Goal: Task Accomplishment & Management: Manage account settings

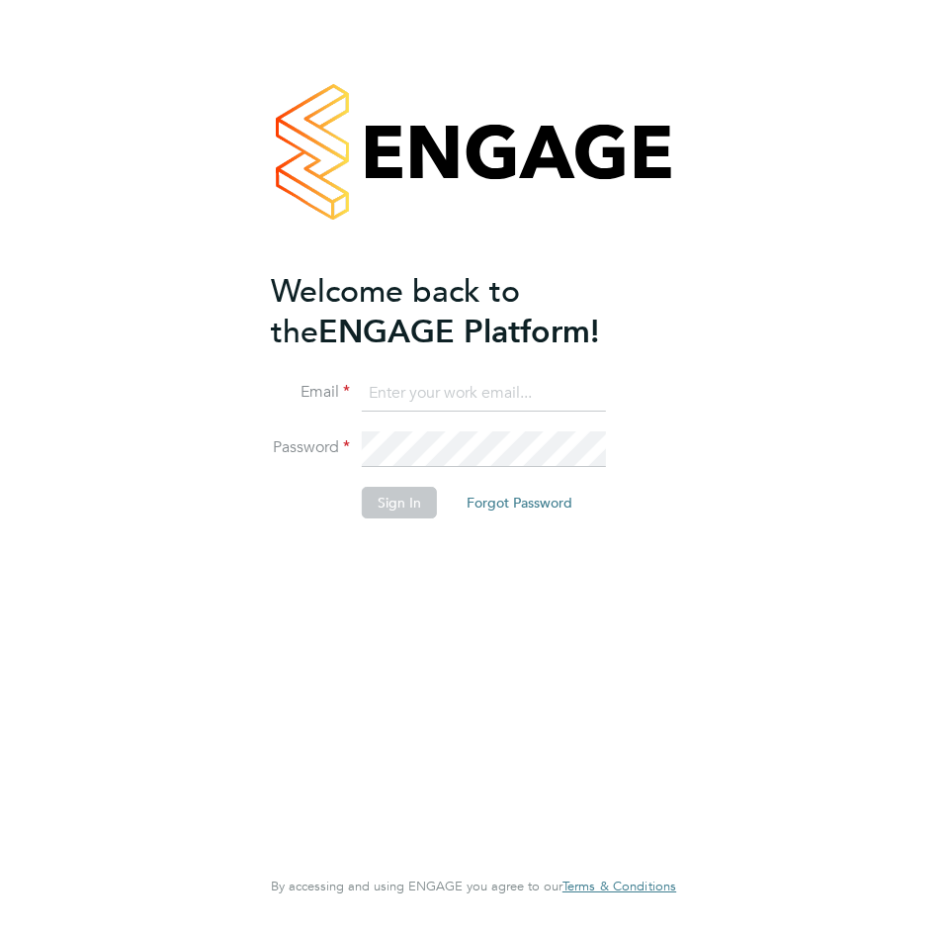
type input "[EMAIL_ADDRESS][DOMAIN_NAME]"
click at [405, 502] on button "Sign In" at bounding box center [399, 503] width 75 height 32
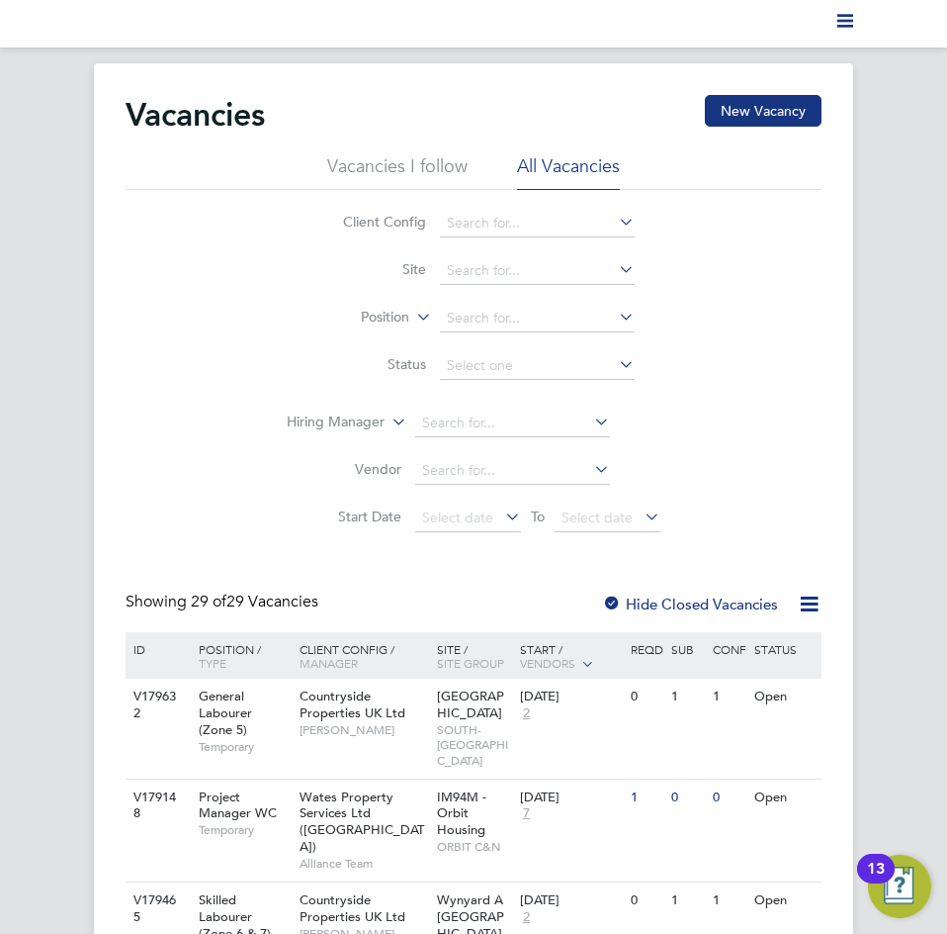
click at [843, 22] on polygon "Main navigation" at bounding box center [846, 21] width 16 height 3
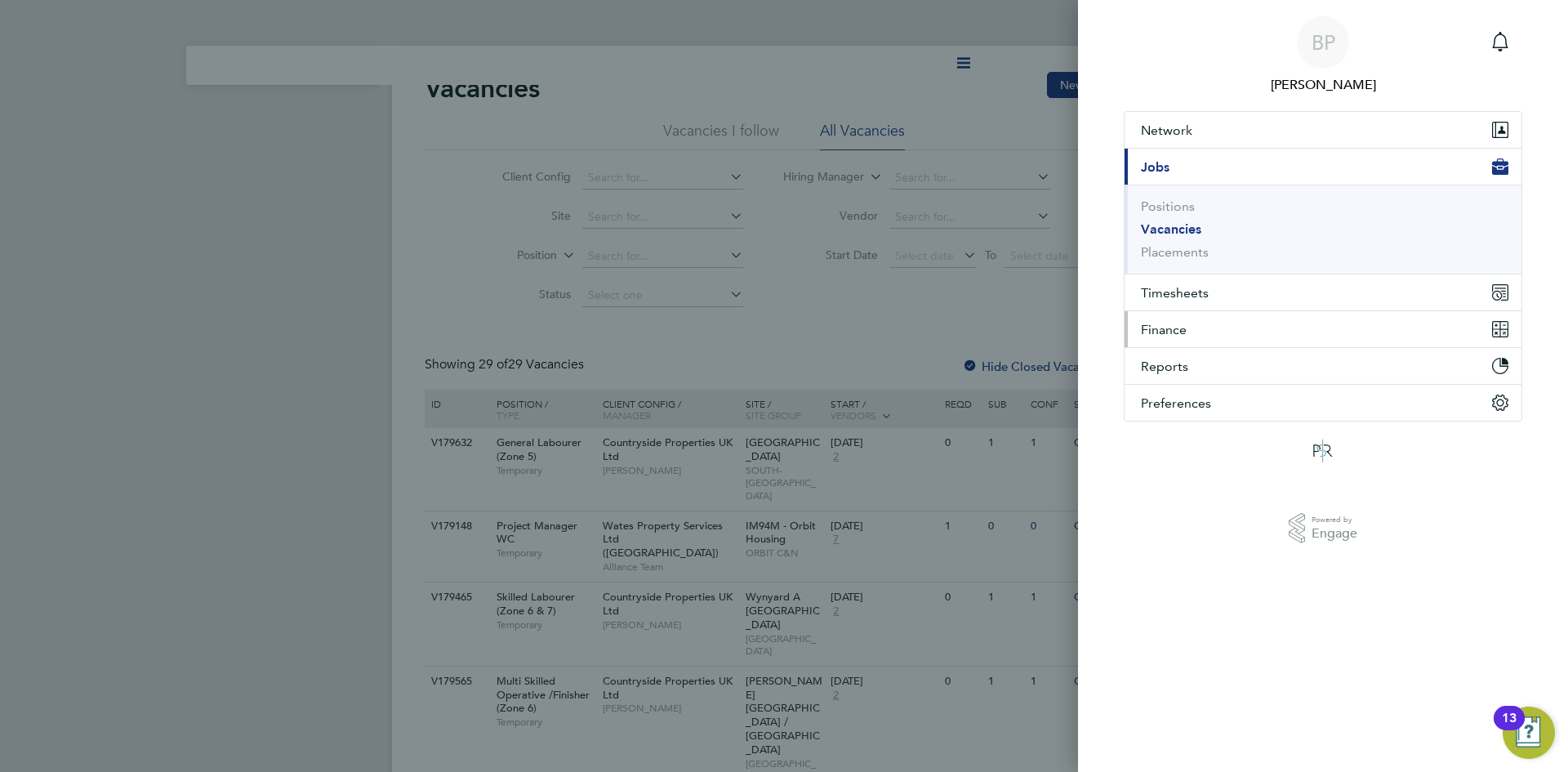
click at [781, 330] on span "Finance" at bounding box center [1163, 329] width 45 height 16
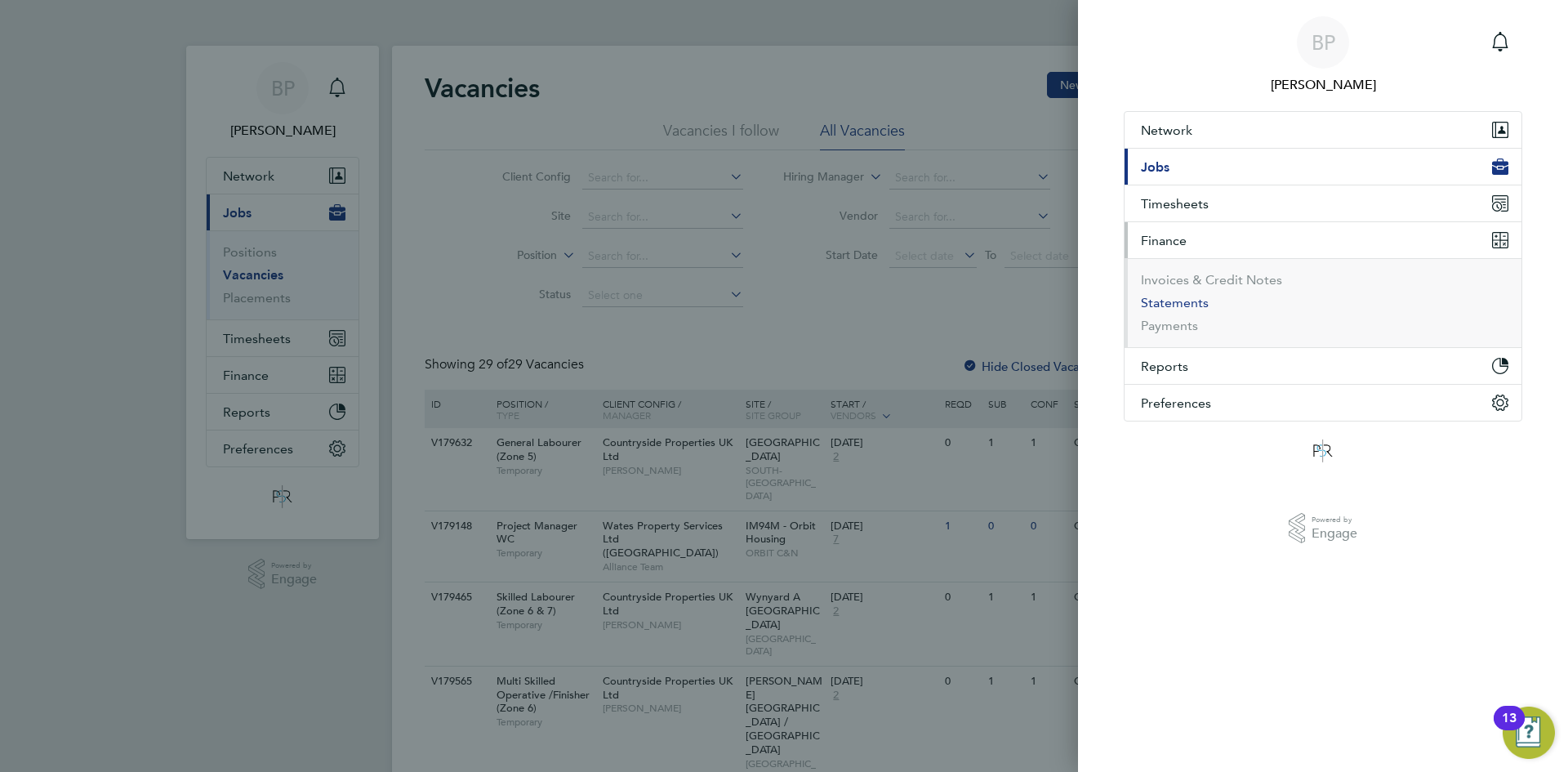
click at [781, 305] on button "Statements" at bounding box center [1175, 303] width 68 height 17
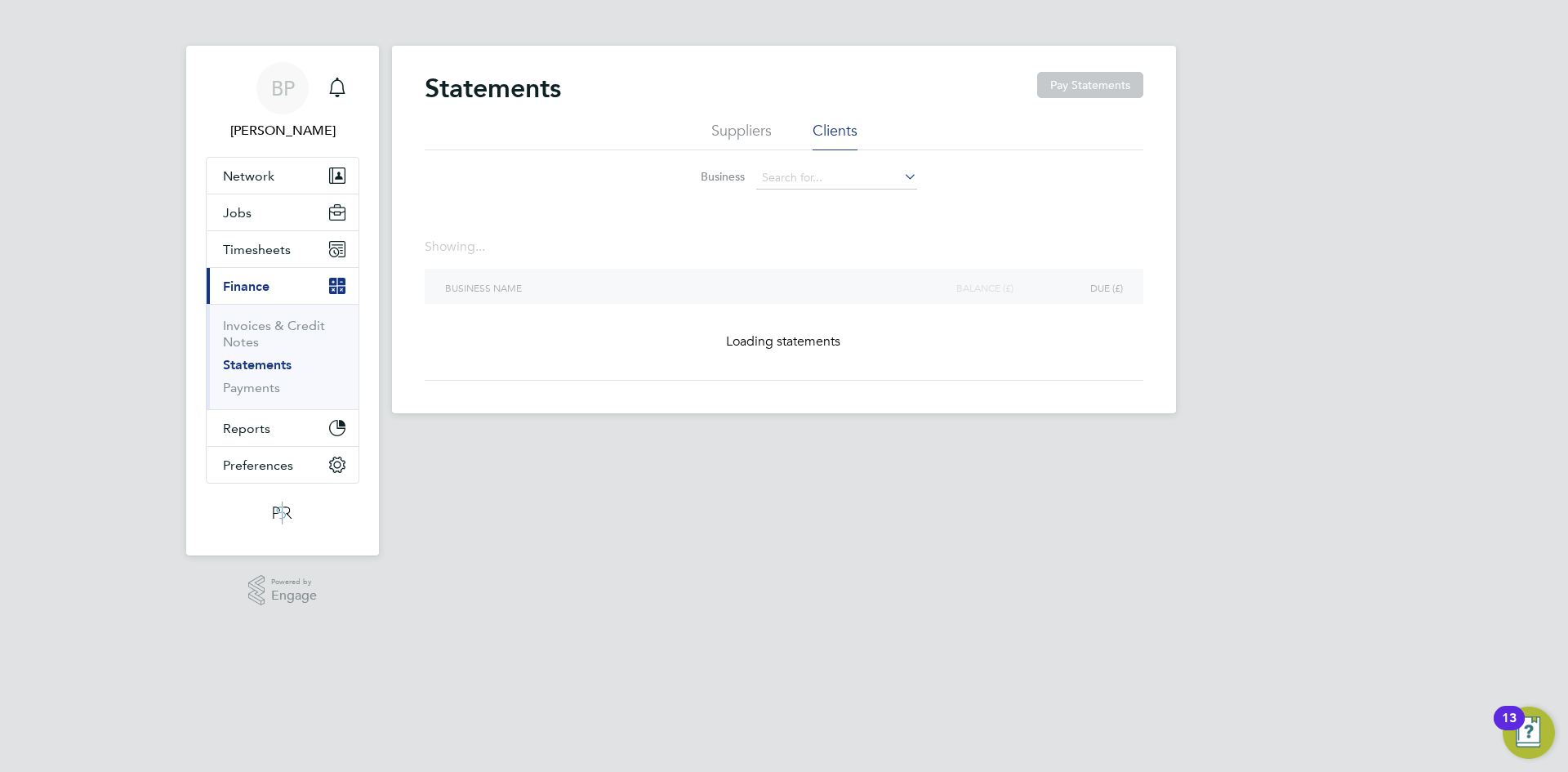
click at [751, 133] on li "Suppliers" at bounding box center [741, 135] width 60 height 30
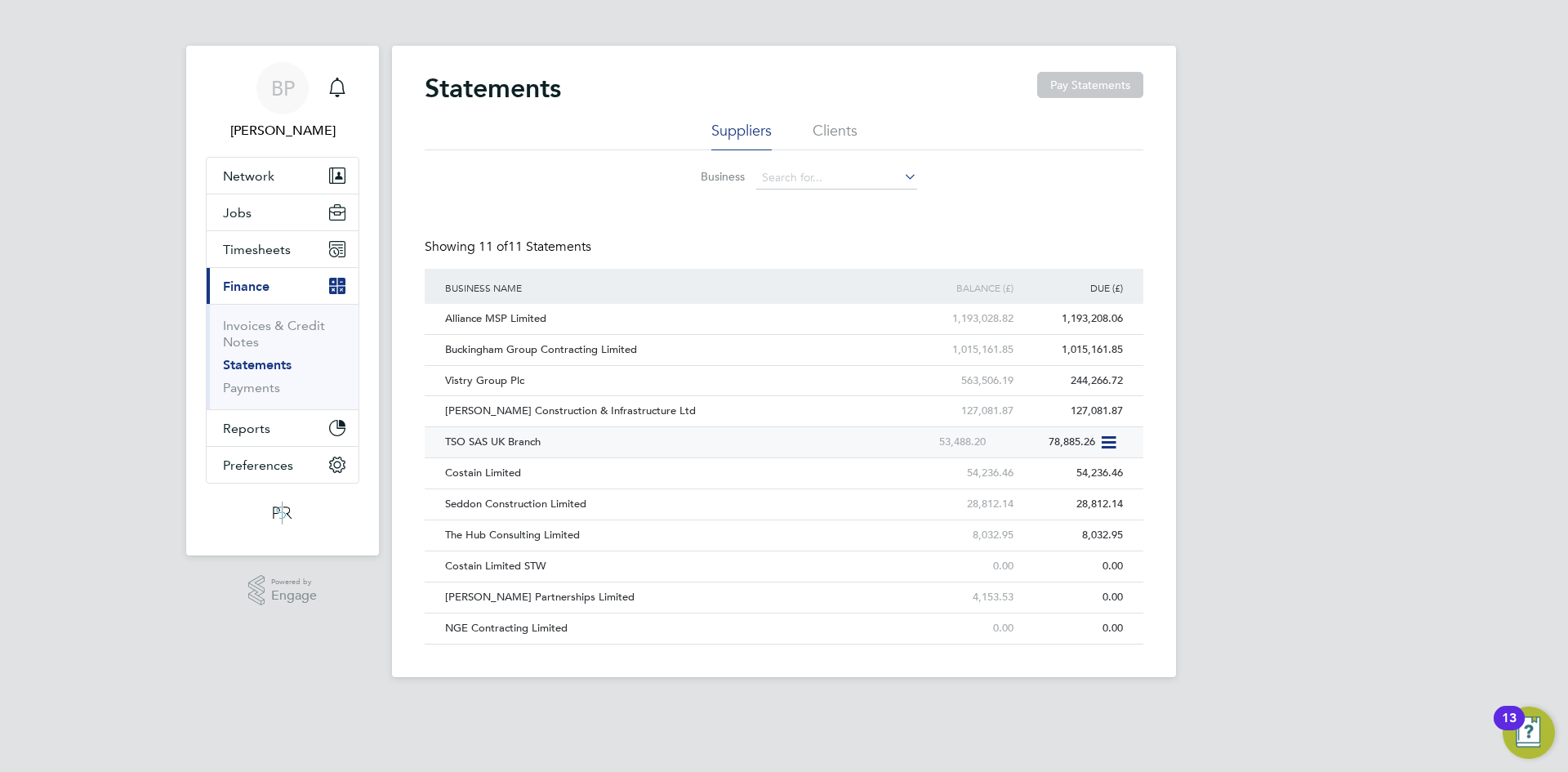
click at [781, 438] on icon at bounding box center [1107, 443] width 17 height 20
click at [781, 479] on li "Download statement" at bounding box center [1049, 481] width 130 height 23
click at [781, 436] on icon at bounding box center [1107, 443] width 17 height 20
click at [259, 391] on link "Payments" at bounding box center [251, 387] width 57 height 16
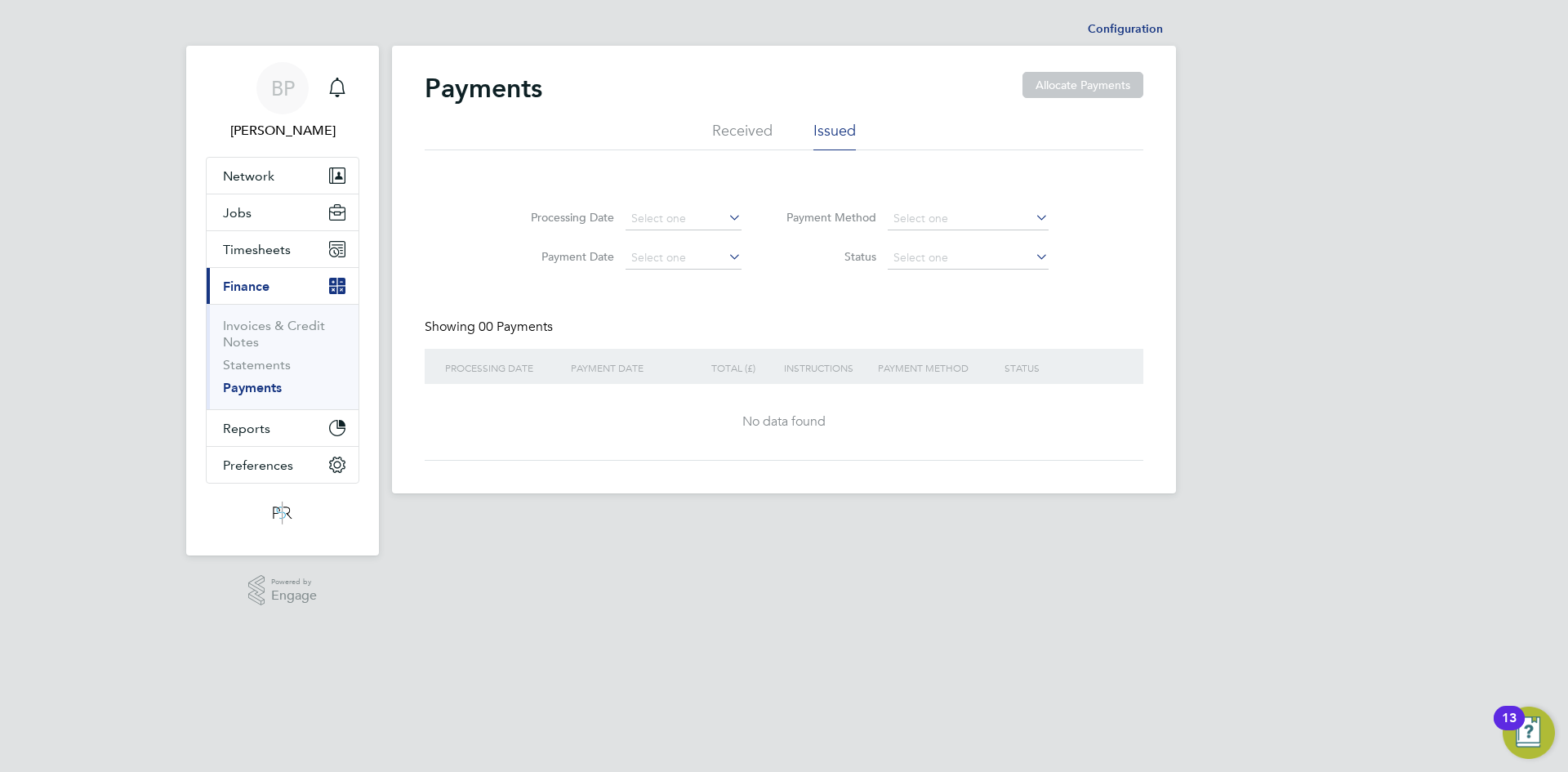
click at [736, 131] on li "Received" at bounding box center [741, 135] width 60 height 30
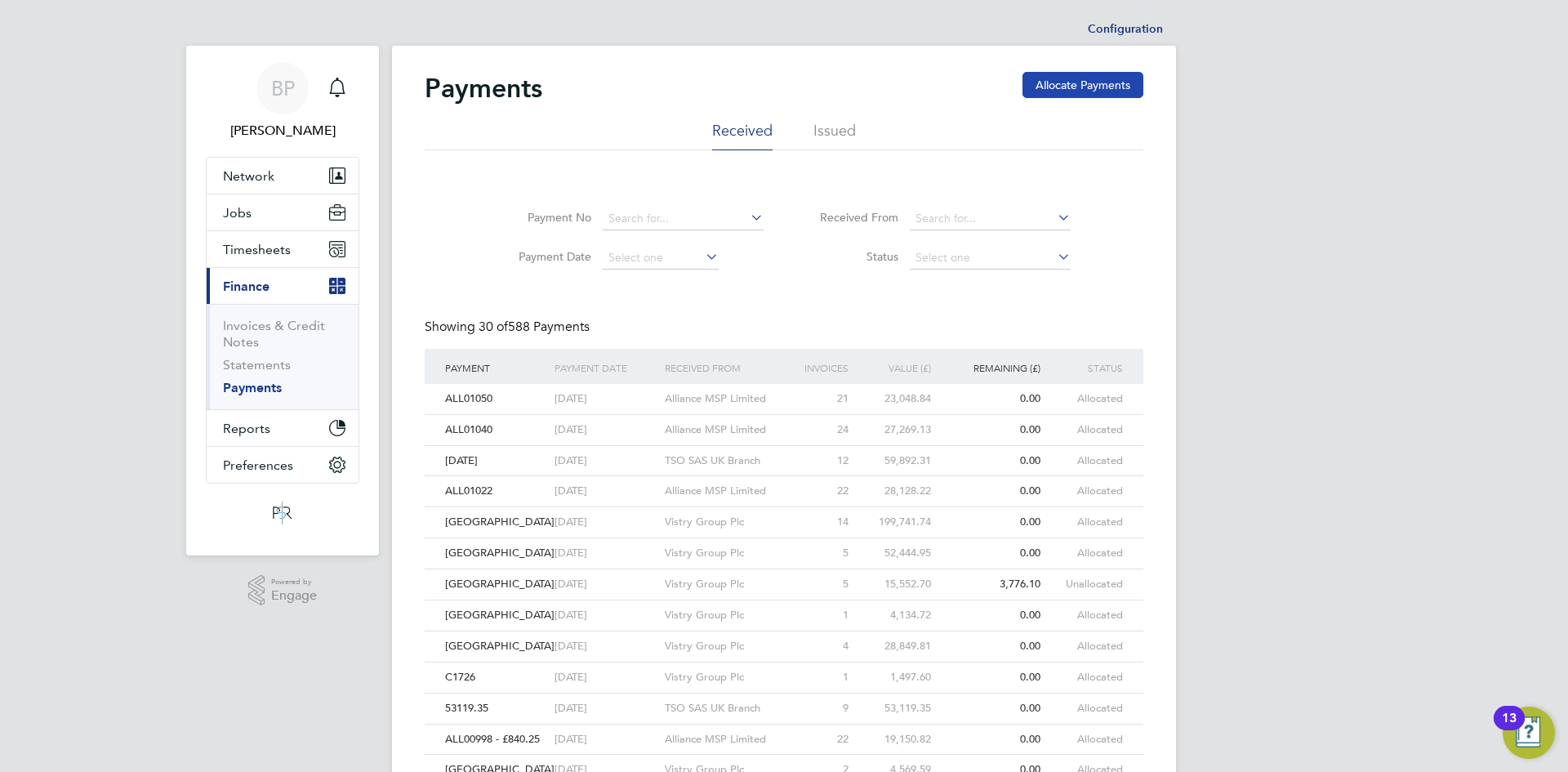
click at [781, 88] on button "Allocate Payments" at bounding box center [1082, 85] width 121 height 26
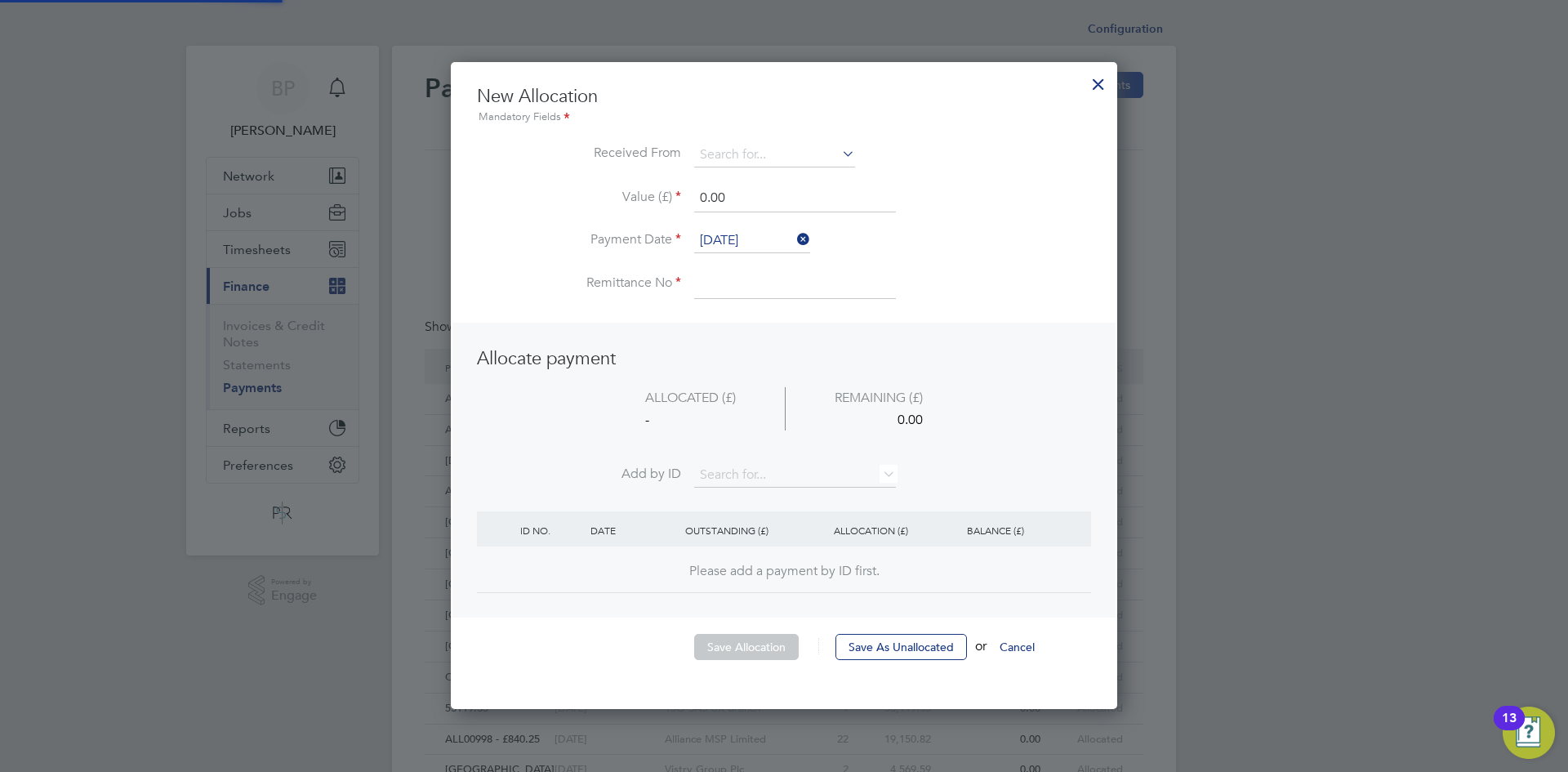
scroll to position [648, 667]
click at [753, 155] on input at bounding box center [775, 155] width 161 height 25
click at [740, 169] on li "TSO SAS UK Branch" at bounding box center [775, 178] width 163 height 22
type input "TSO SAS UK Branch"
drag, startPoint x: 742, startPoint y: 191, endPoint x: 675, endPoint y: 191, distance: 67.0
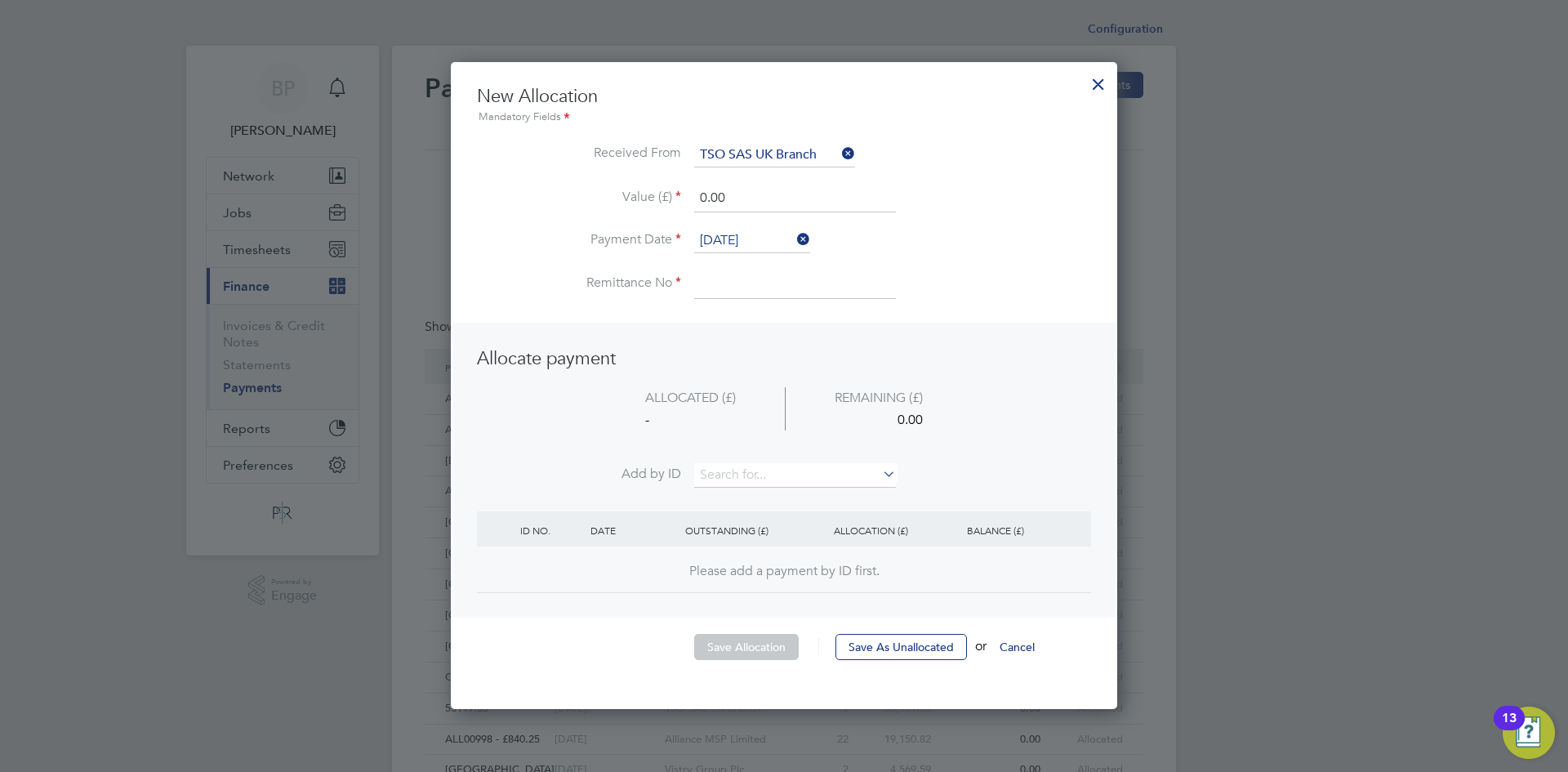
click at [675, 191] on li "Value (£) 0.00" at bounding box center [784, 206] width 614 height 45
type input "83385.26"
click at [781, 240] on icon at bounding box center [793, 239] width 0 height 23
click at [755, 243] on input at bounding box center [752, 241] width 116 height 25
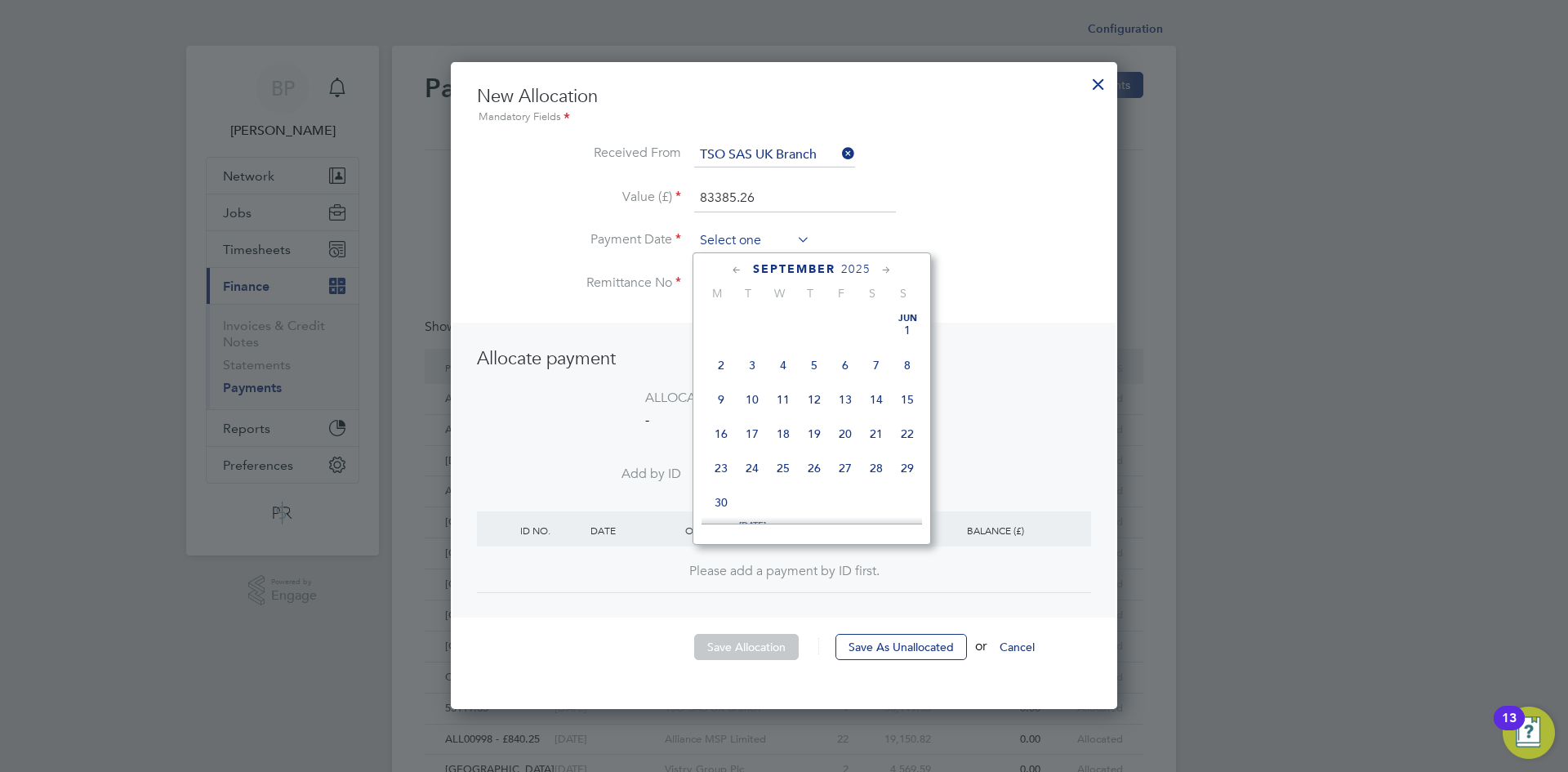
scroll to position [495, 0]
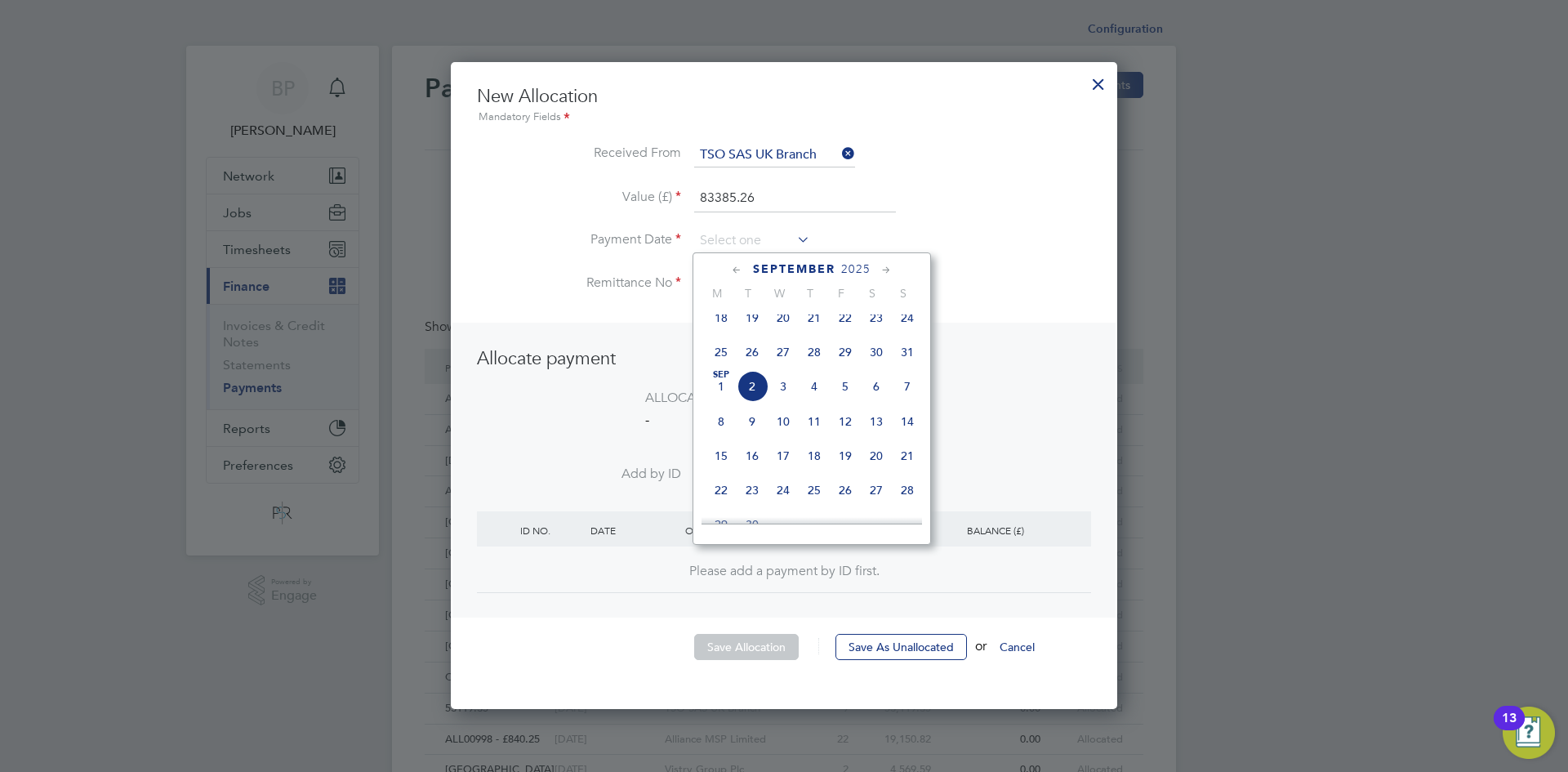
click at [748, 364] on span "26" at bounding box center [752, 352] width 31 height 31
type input "[DATE]"
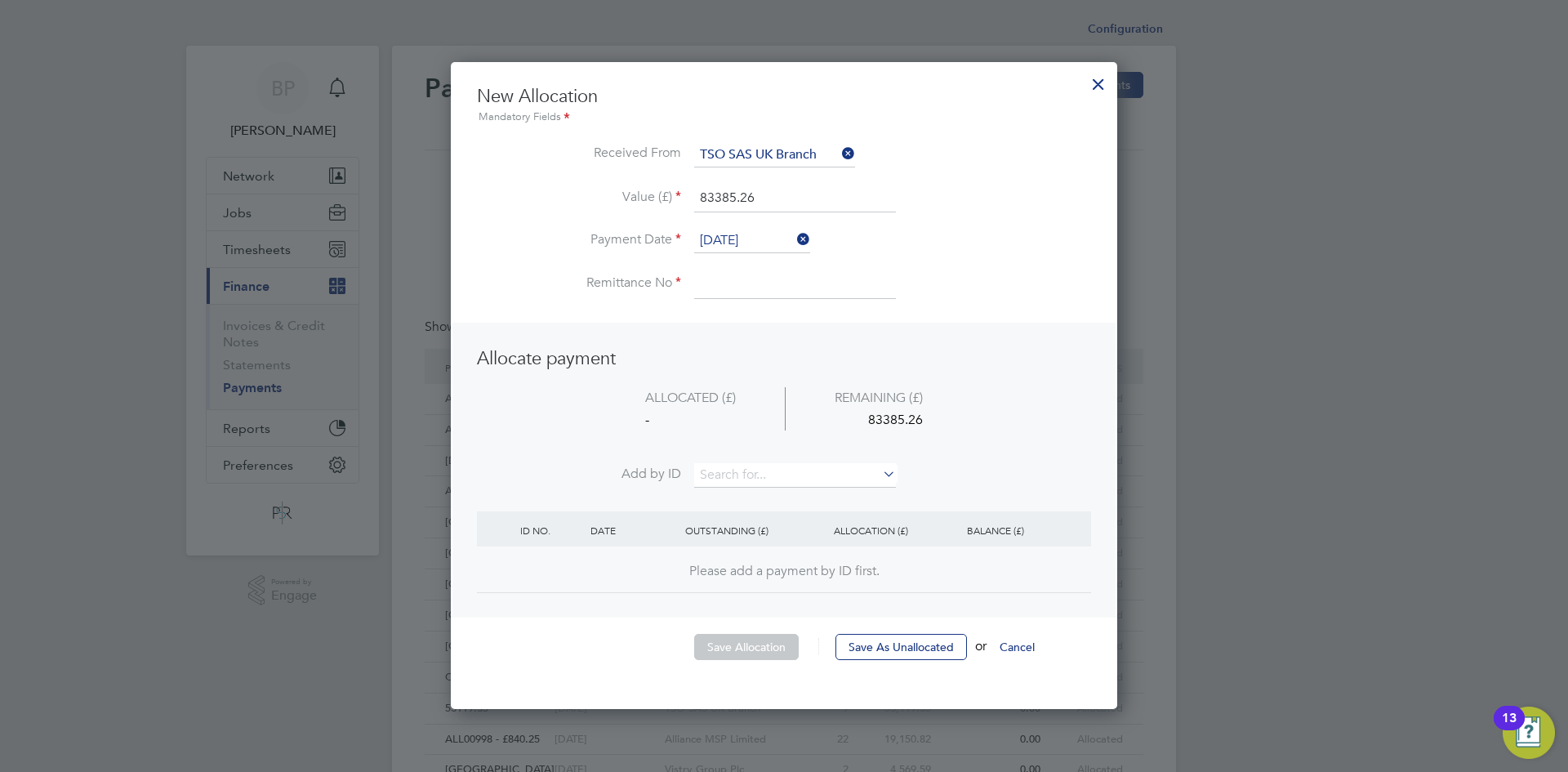
click at [781, 283] on input at bounding box center [795, 284] width 201 height 30
type input "[DATE]"
click at [727, 468] on input at bounding box center [795, 476] width 201 height 25
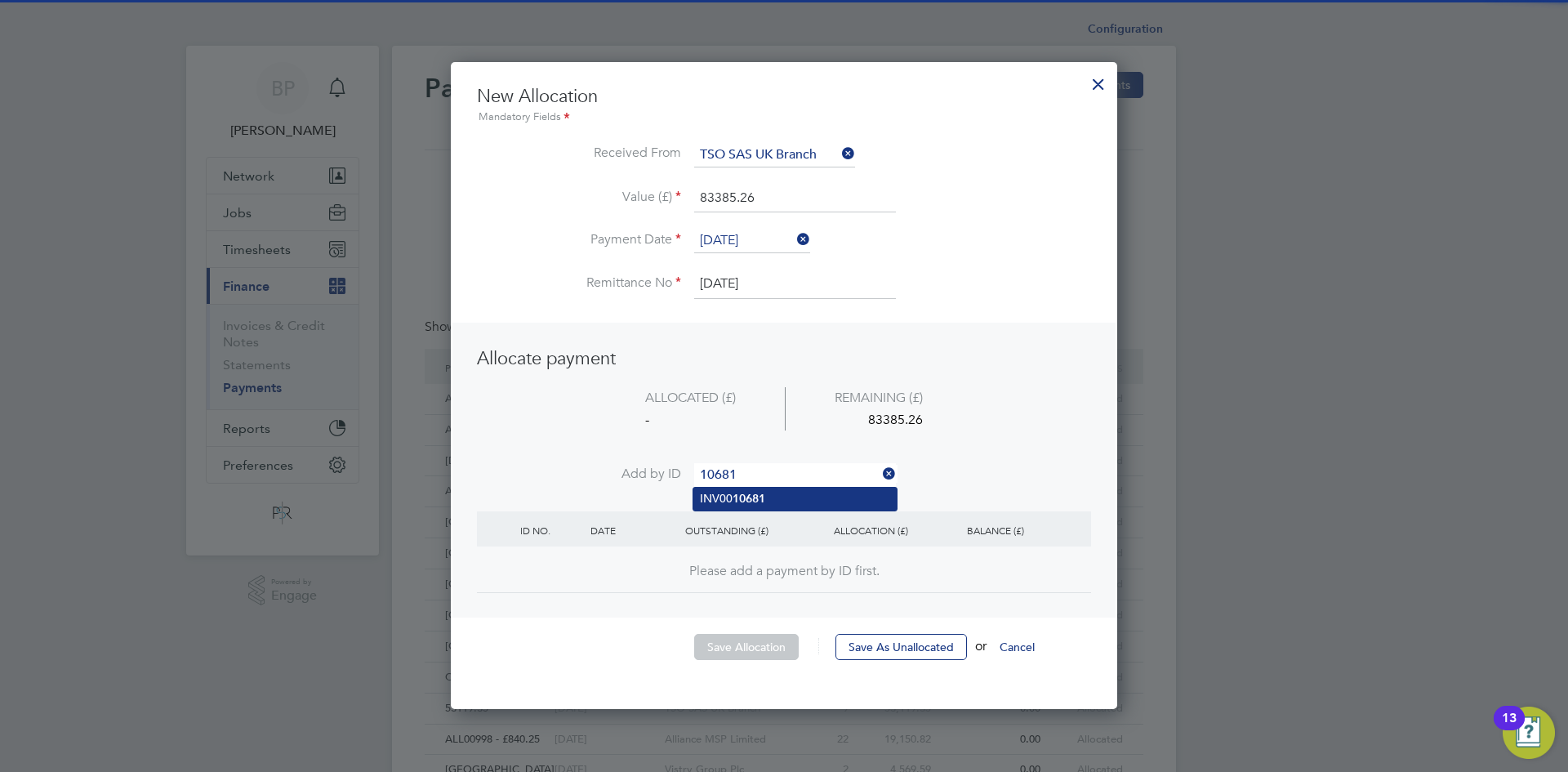
type input "10681"
click at [765, 495] on b "10681" at bounding box center [749, 498] width 33 height 14
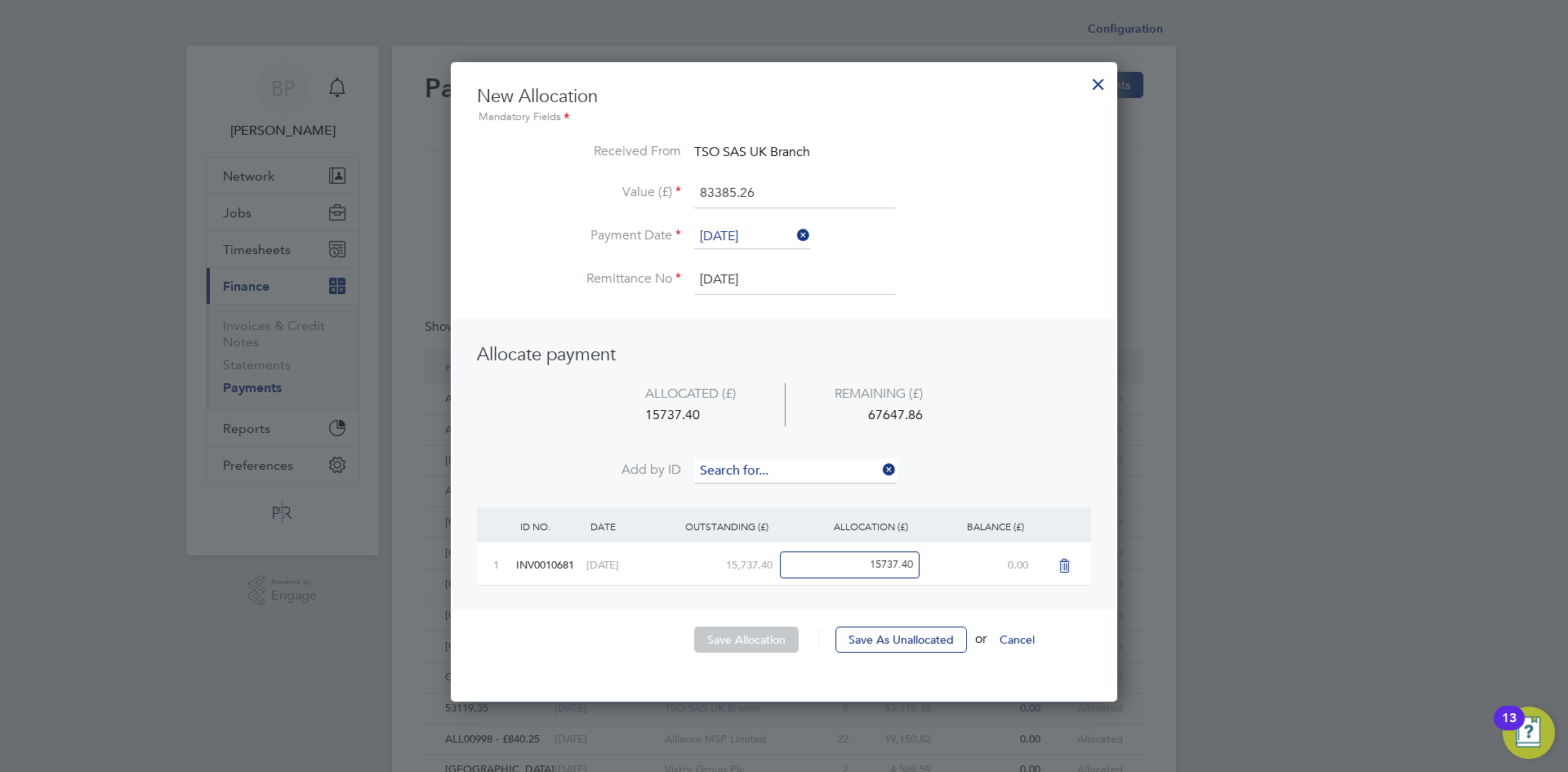
scroll to position [641, 667]
click at [756, 472] on input at bounding box center [795, 471] width 201 height 25
type input "1"
click at [725, 474] on input at bounding box center [795, 471] width 201 height 25
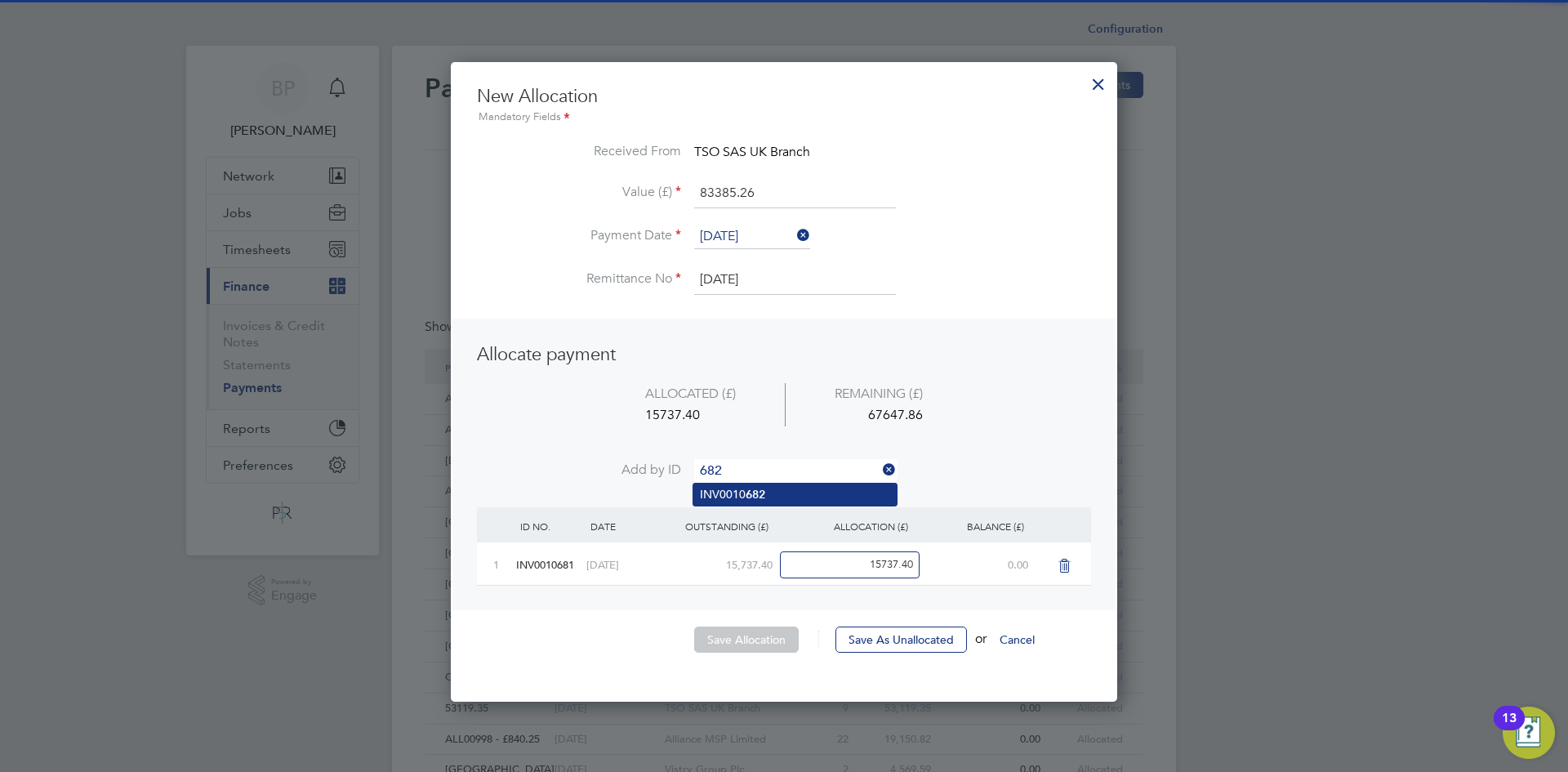
type input "682"
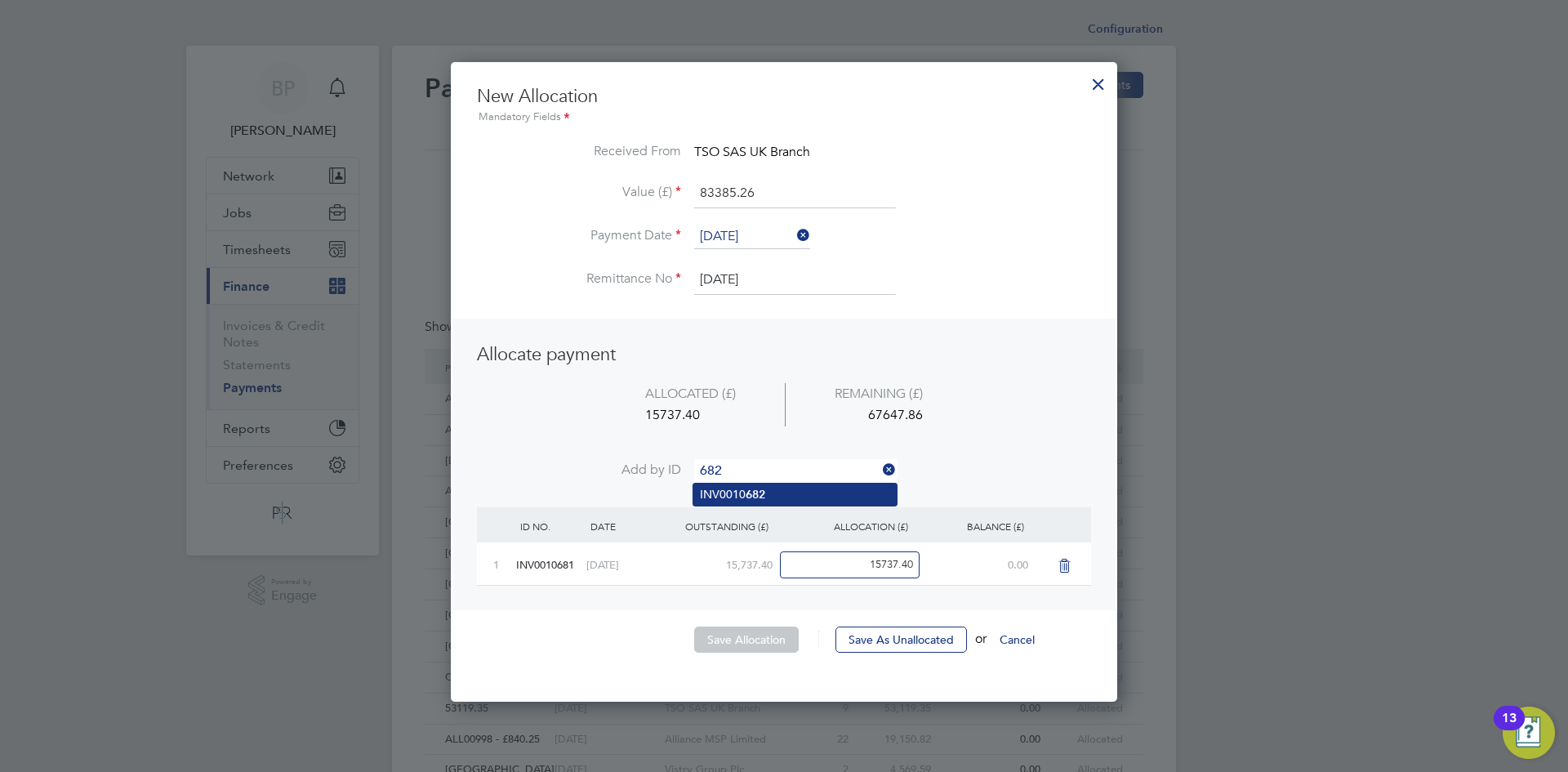
click at [756, 502] on li "INV0010 682" at bounding box center [795, 494] width 203 height 22
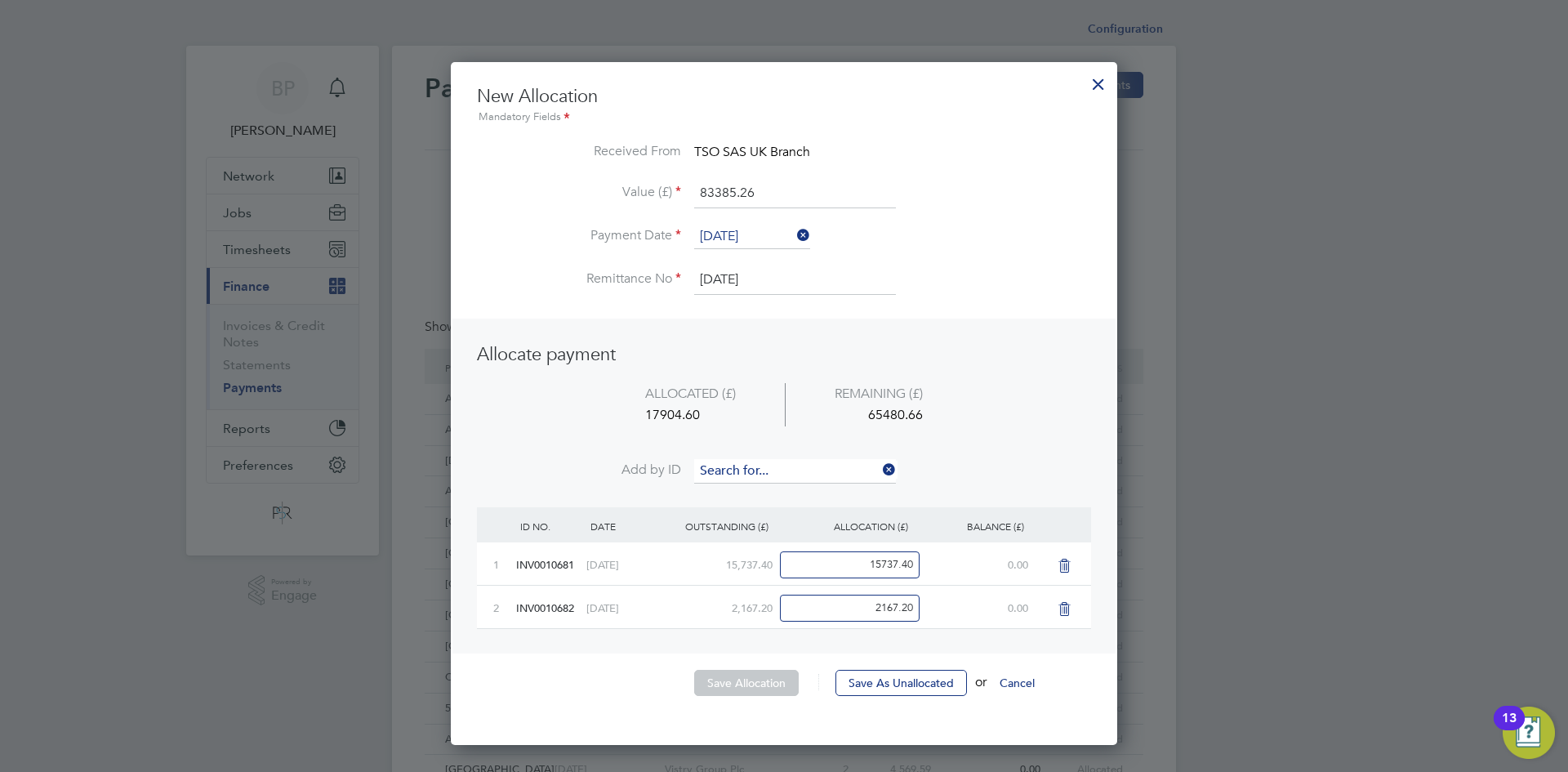
click at [758, 472] on input at bounding box center [795, 471] width 201 height 25
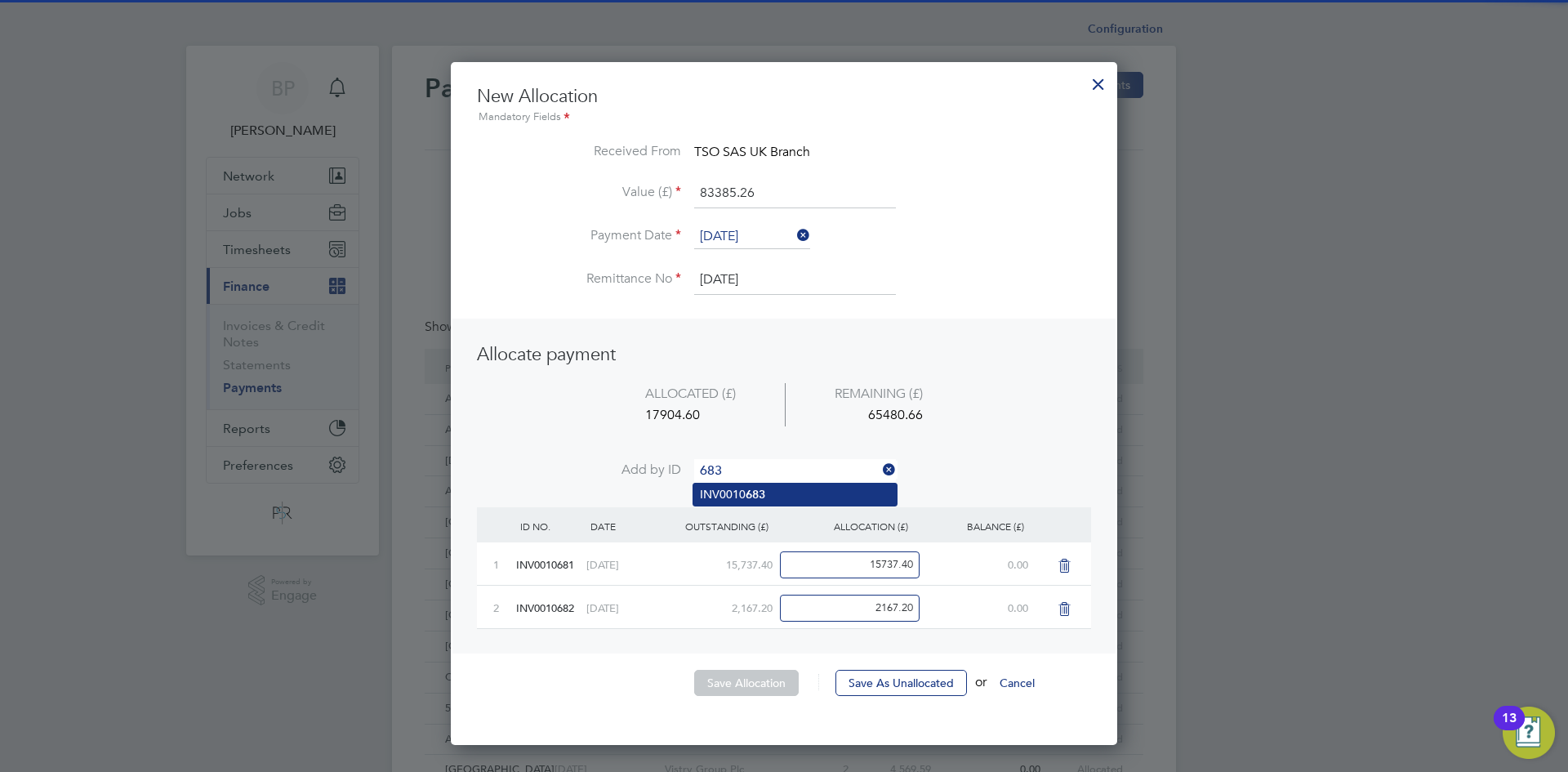
type input "683"
drag, startPoint x: 777, startPoint y: 493, endPoint x: 772, endPoint y: 476, distance: 17.7
click at [778, 493] on li "INV0010 683" at bounding box center [795, 494] width 203 height 22
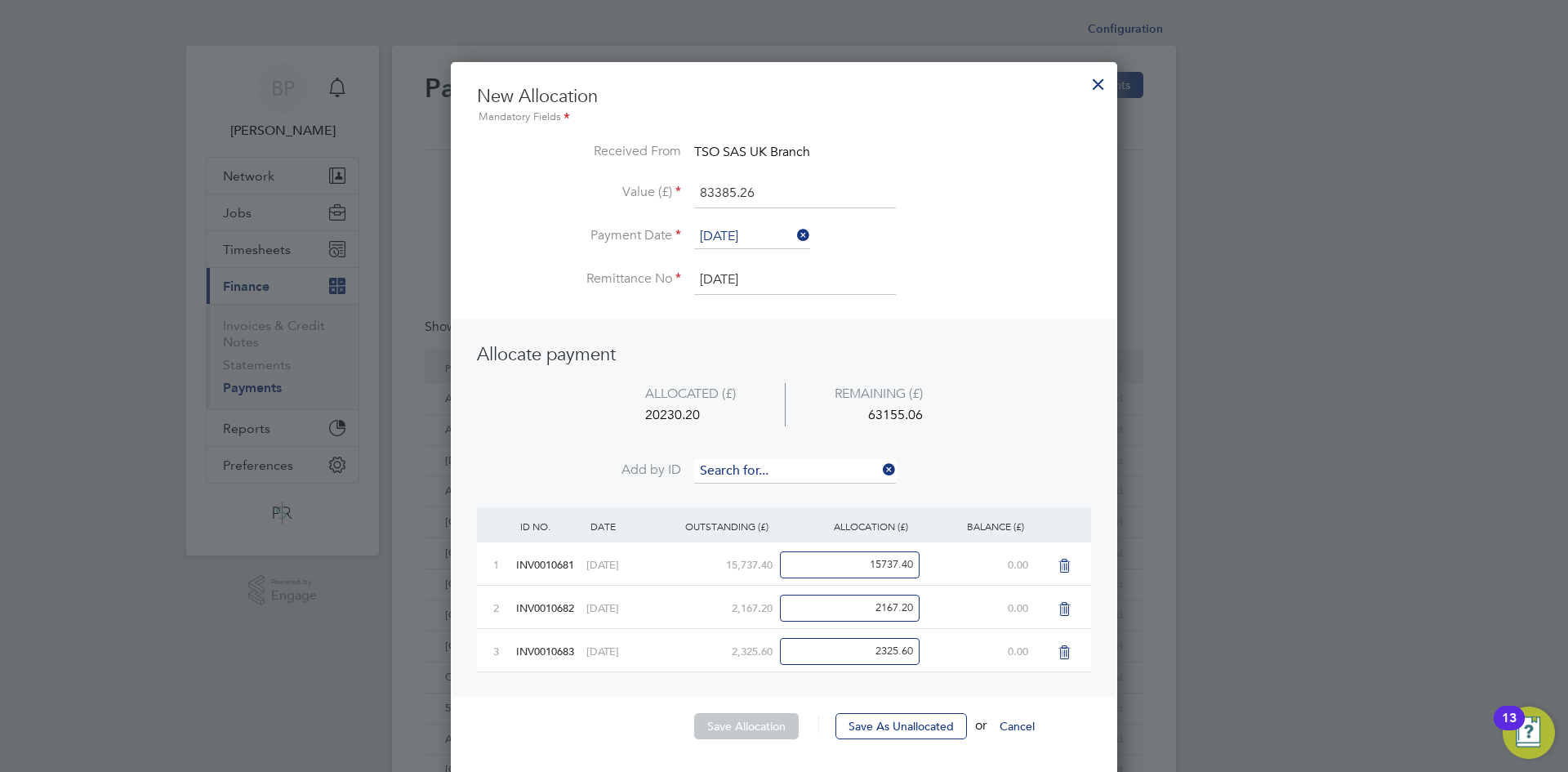
click at [770, 470] on input at bounding box center [795, 471] width 201 height 25
type input "684"
drag, startPoint x: 761, startPoint y: 495, endPoint x: 758, endPoint y: 470, distance: 25.2
click at [761, 494] on b "684" at bounding box center [756, 494] width 20 height 14
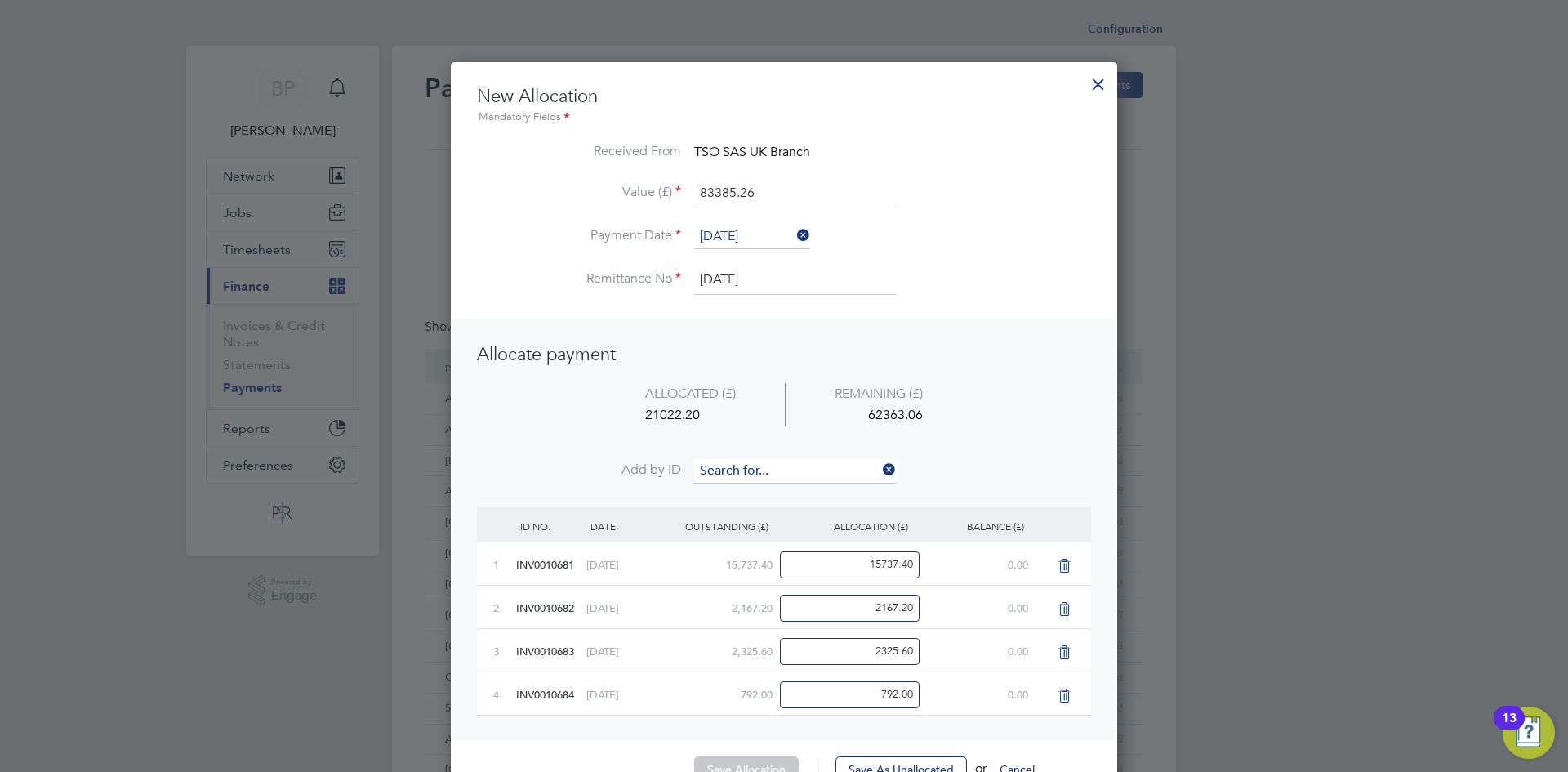
click at [758, 470] on input at bounding box center [795, 471] width 201 height 25
type input "707"
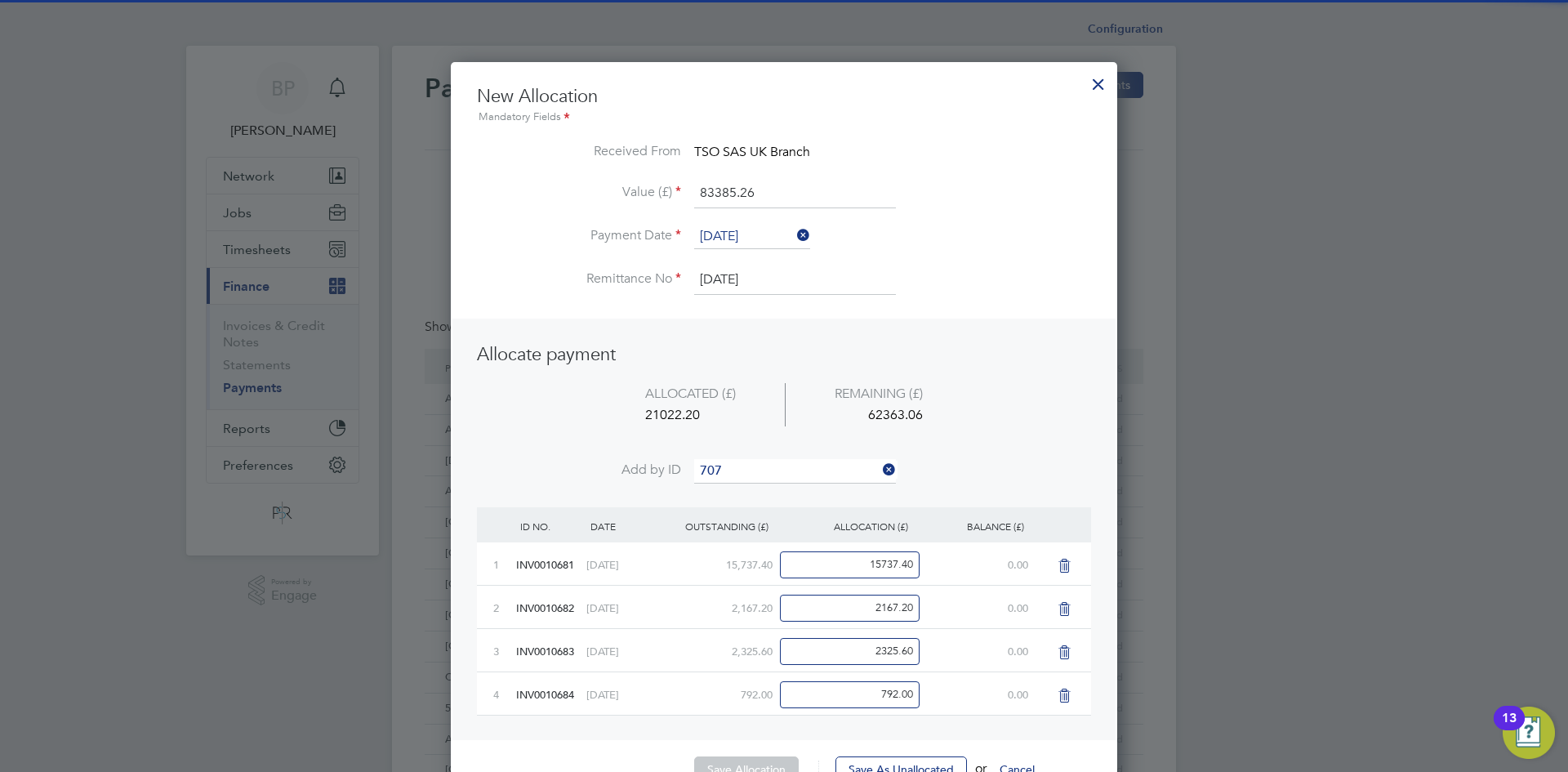
click at [769, 500] on li "INV0010 707" at bounding box center [795, 494] width 203 height 22
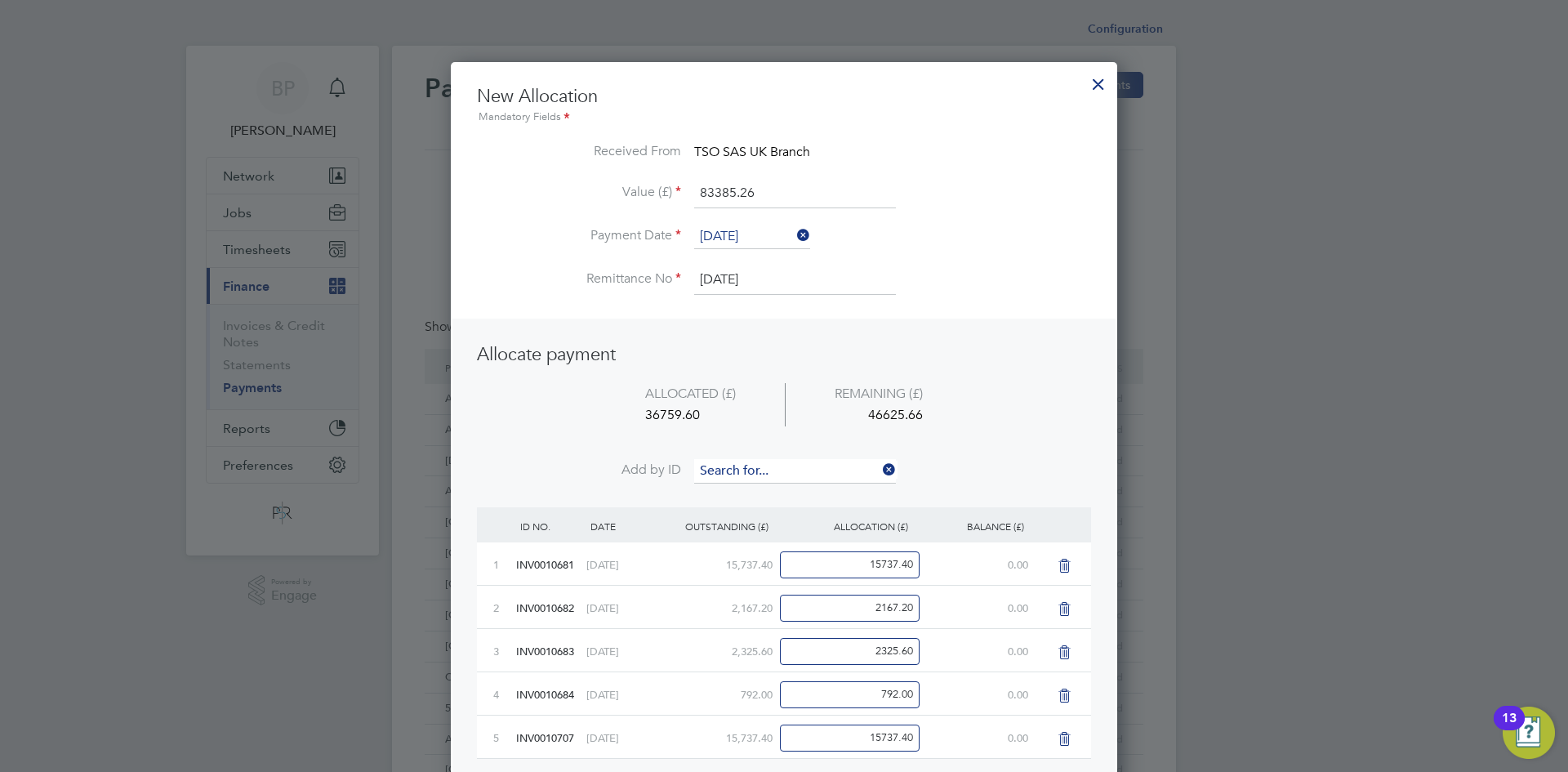
click at [756, 468] on input at bounding box center [795, 471] width 201 height 25
type input "708"
click at [758, 488] on b "708" at bounding box center [756, 494] width 20 height 14
click at [753, 461] on input at bounding box center [795, 471] width 201 height 25
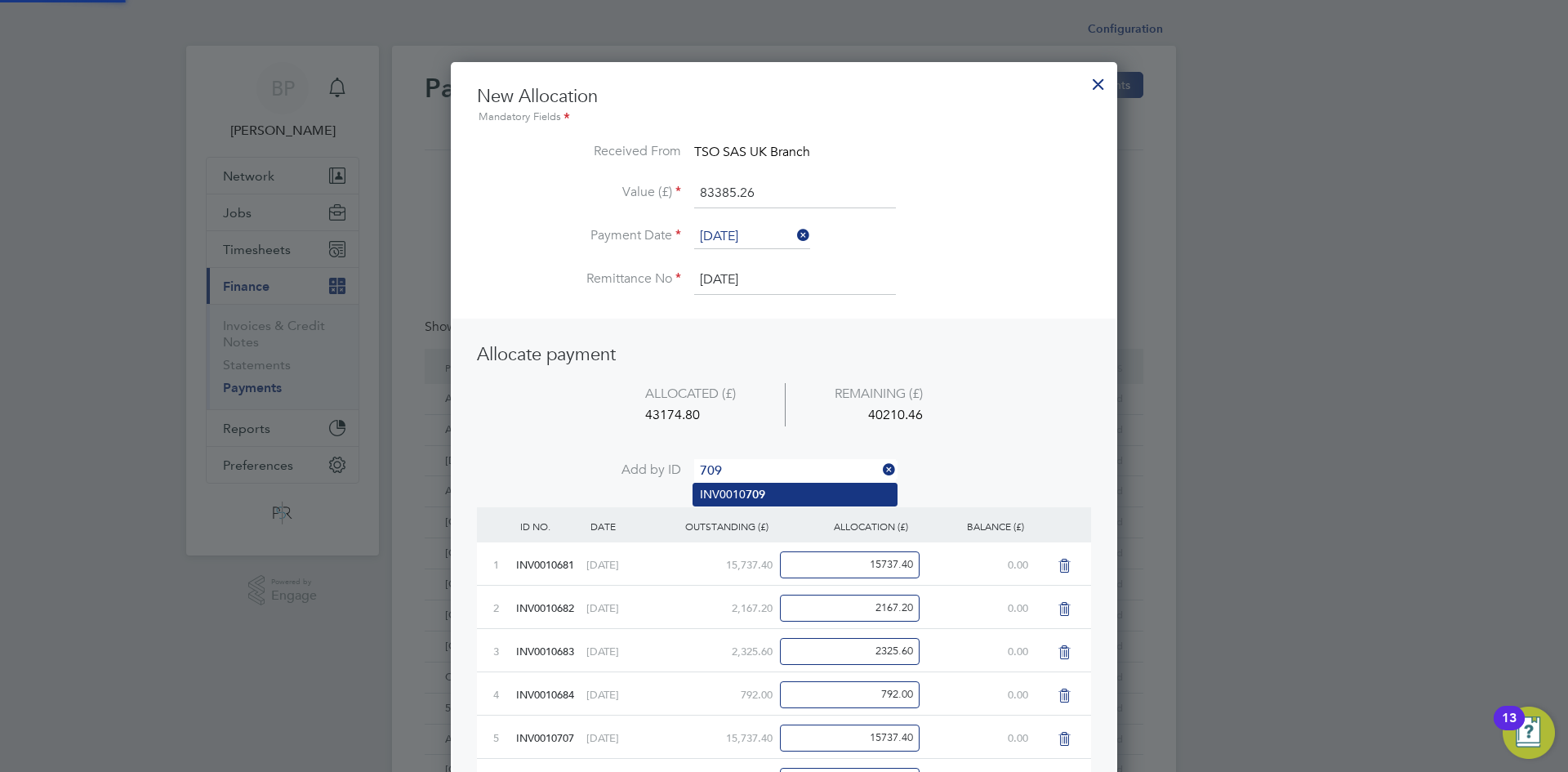
type input "709"
click at [749, 492] on b "709" at bounding box center [756, 494] width 20 height 14
click at [749, 473] on input at bounding box center [795, 471] width 201 height 25
type input "710"
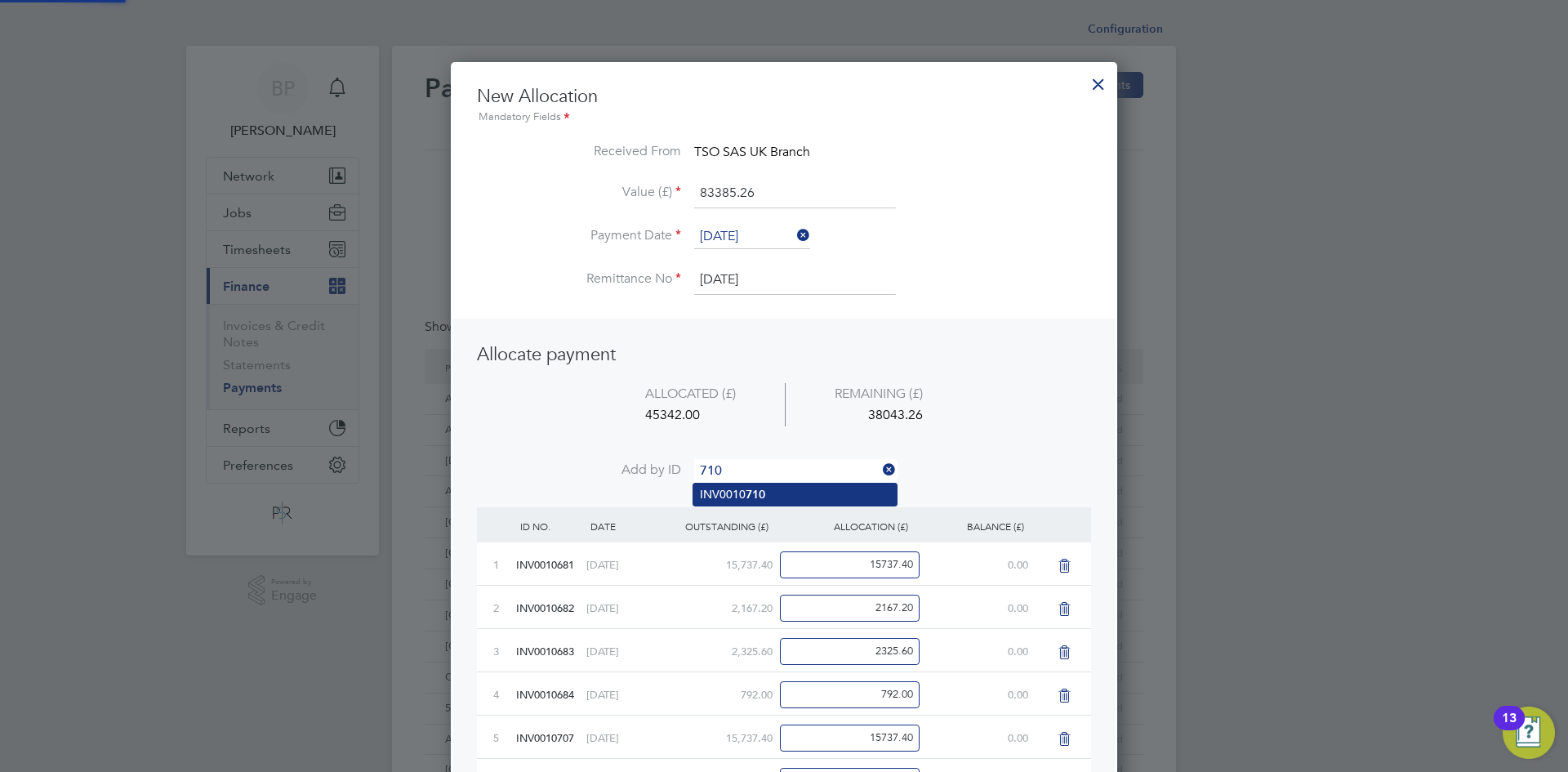
click at [754, 496] on b "710" at bounding box center [756, 494] width 20 height 14
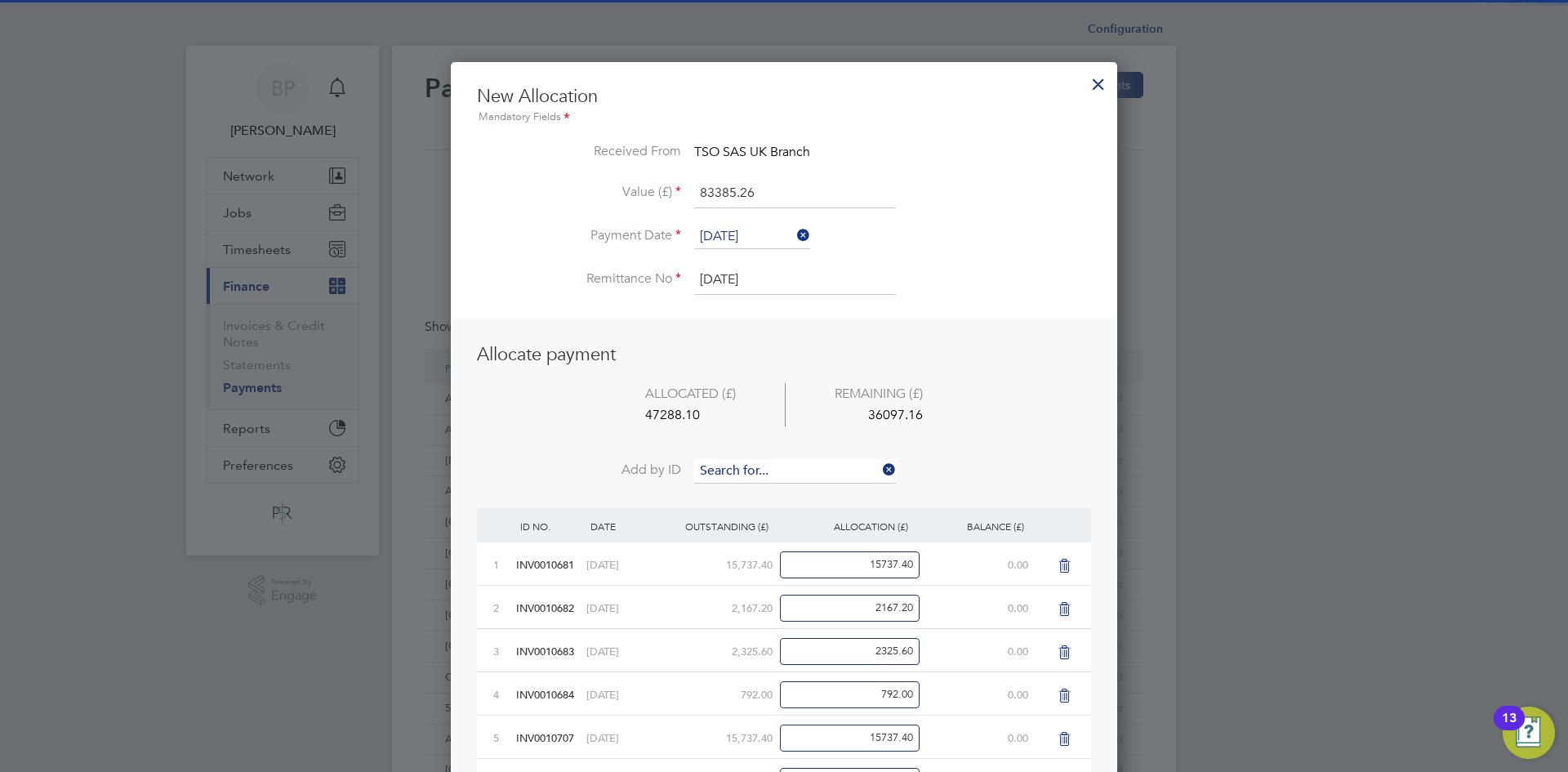
scroll to position [943, 667]
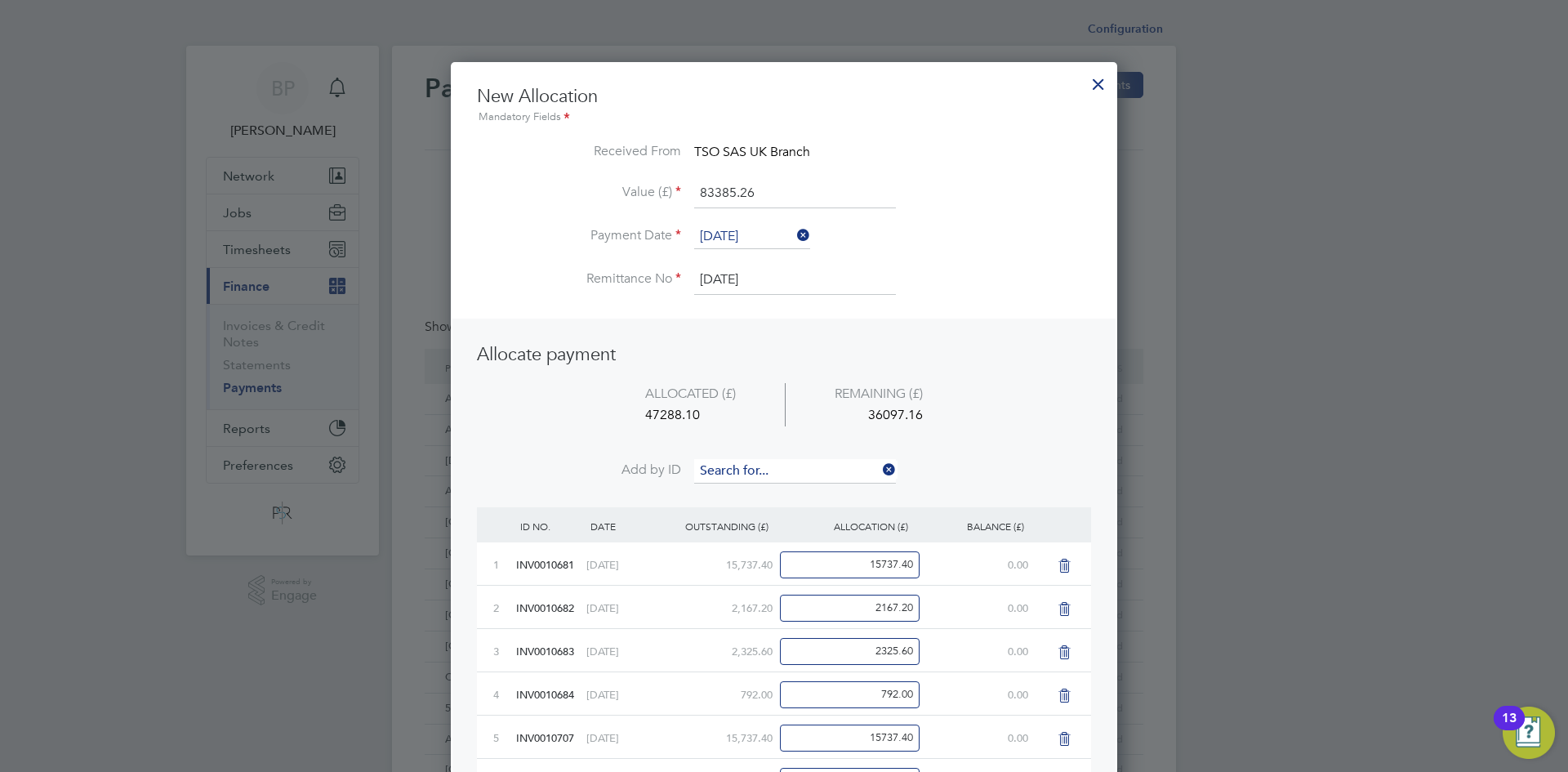
click at [755, 465] on input at bounding box center [795, 471] width 201 height 25
type input "734"
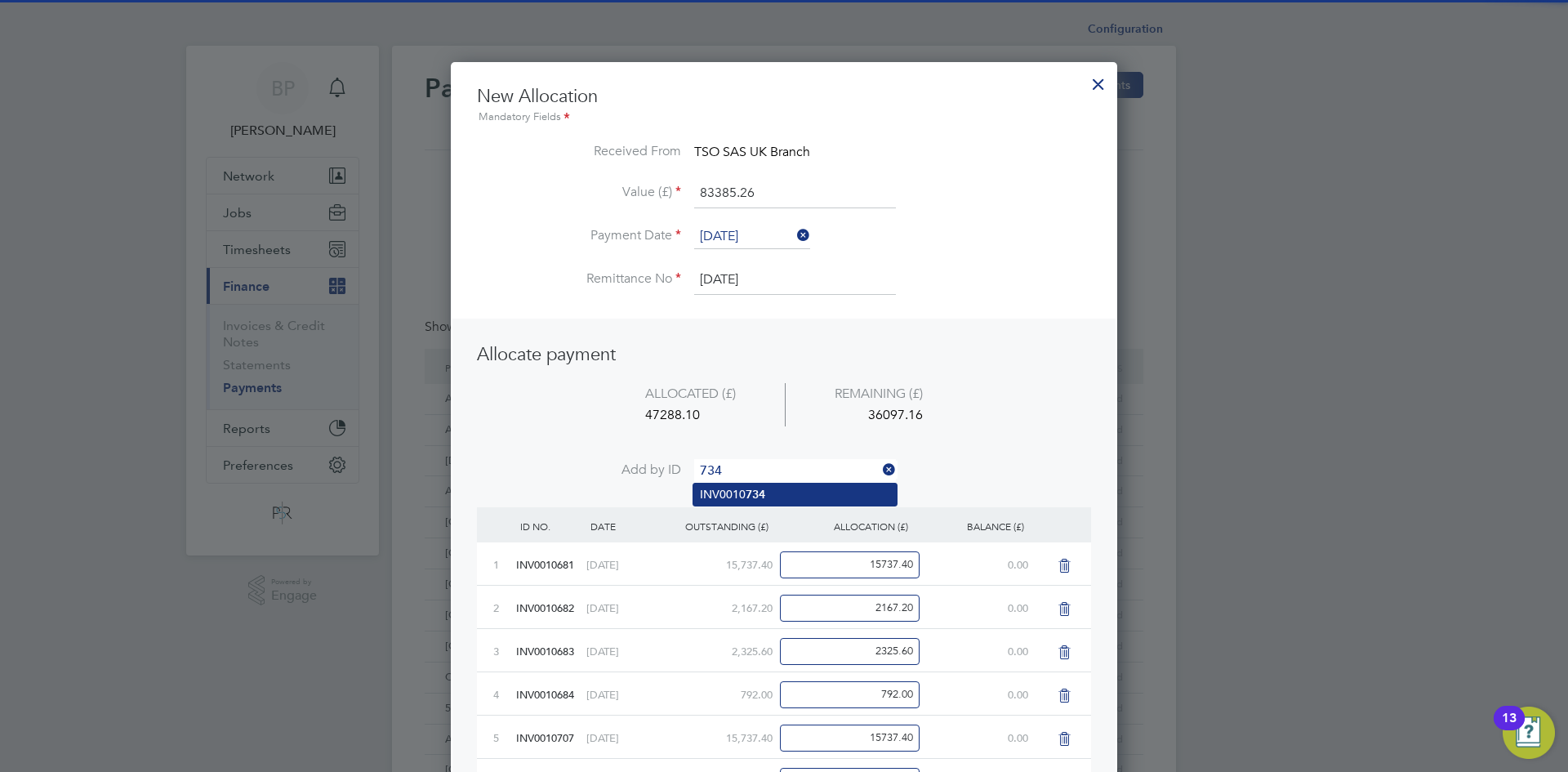
click at [772, 491] on li "INV0010 734" at bounding box center [795, 494] width 203 height 22
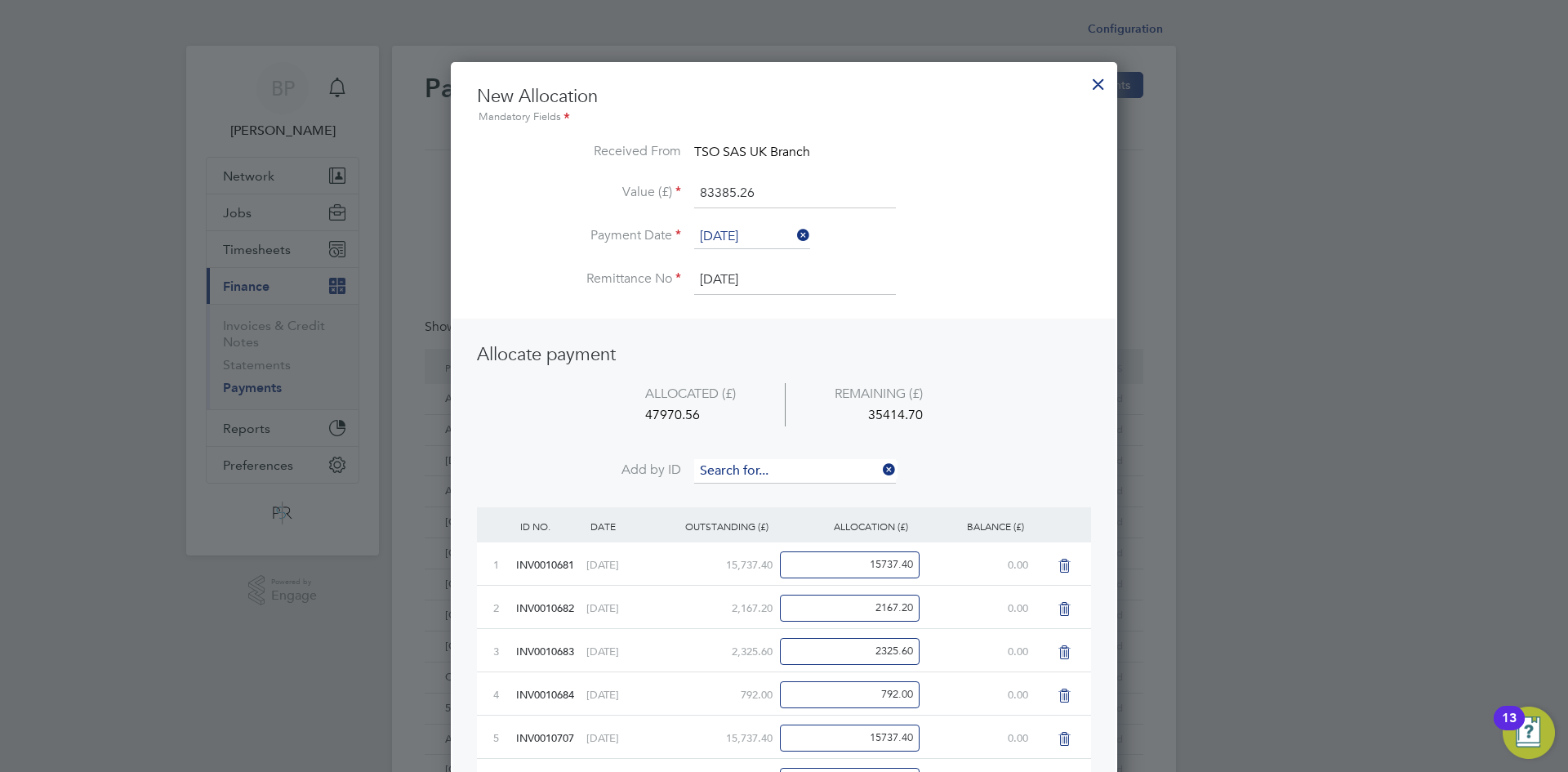
click at [763, 470] on input at bounding box center [795, 471] width 201 height 25
type input "735"
click at [760, 487] on b "735" at bounding box center [756, 494] width 20 height 14
click at [755, 474] on input at bounding box center [795, 471] width 201 height 25
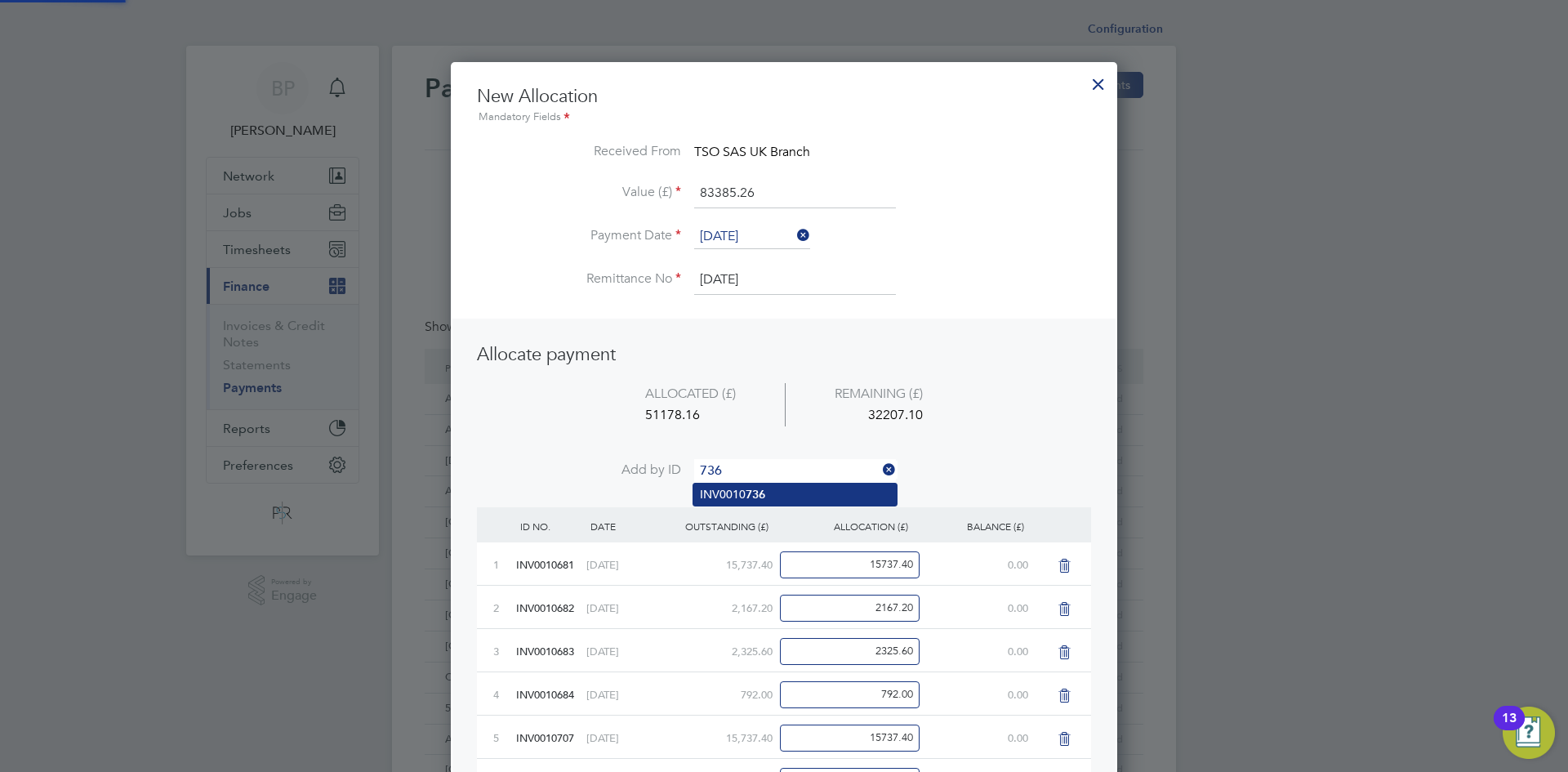
type input "736"
click at [755, 492] on b "736" at bounding box center [756, 494] width 20 height 14
click at [756, 474] on input at bounding box center [795, 471] width 201 height 25
type input "737"
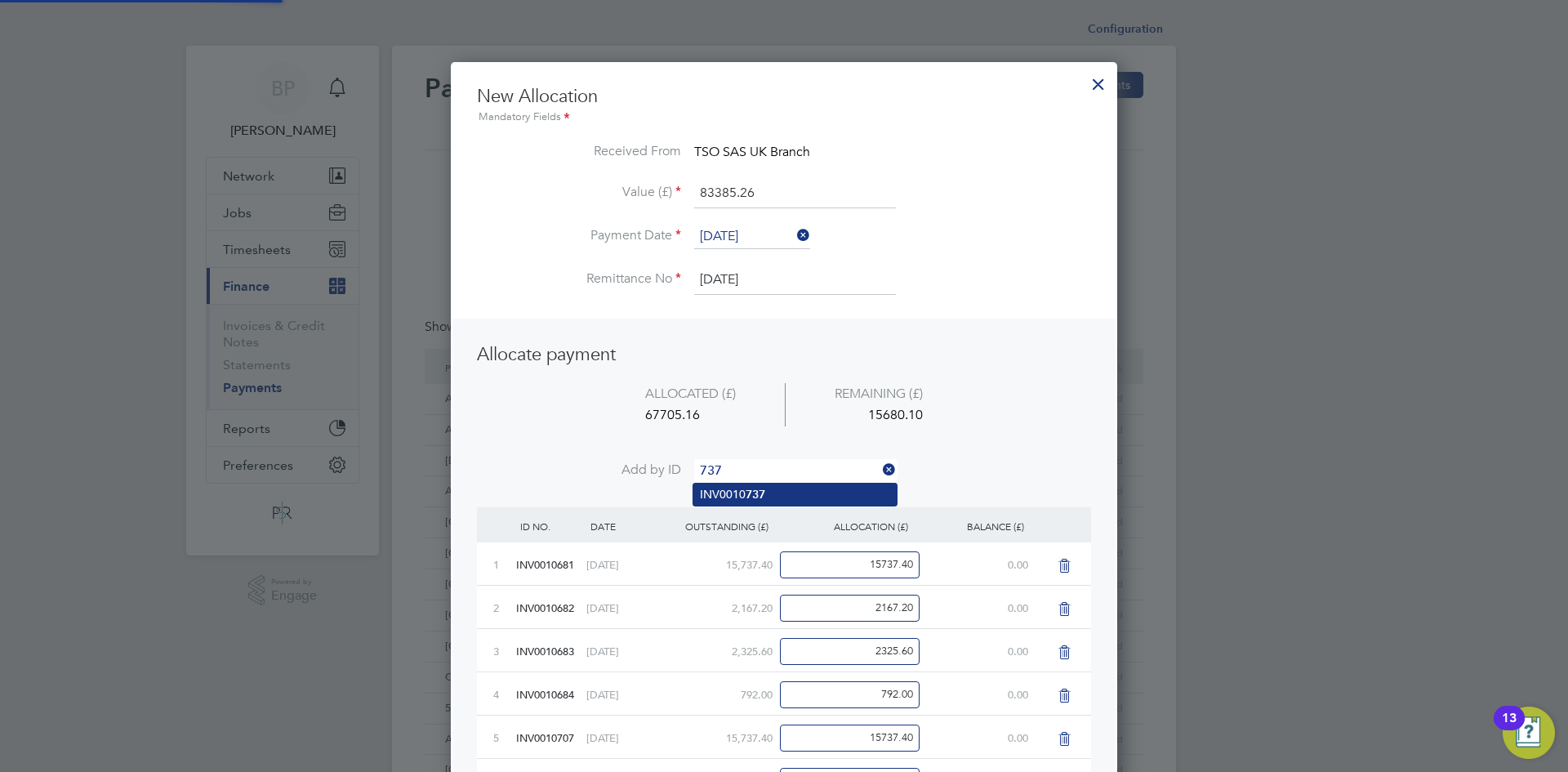
click at [760, 485] on li "INV0010 737" at bounding box center [795, 494] width 203 height 22
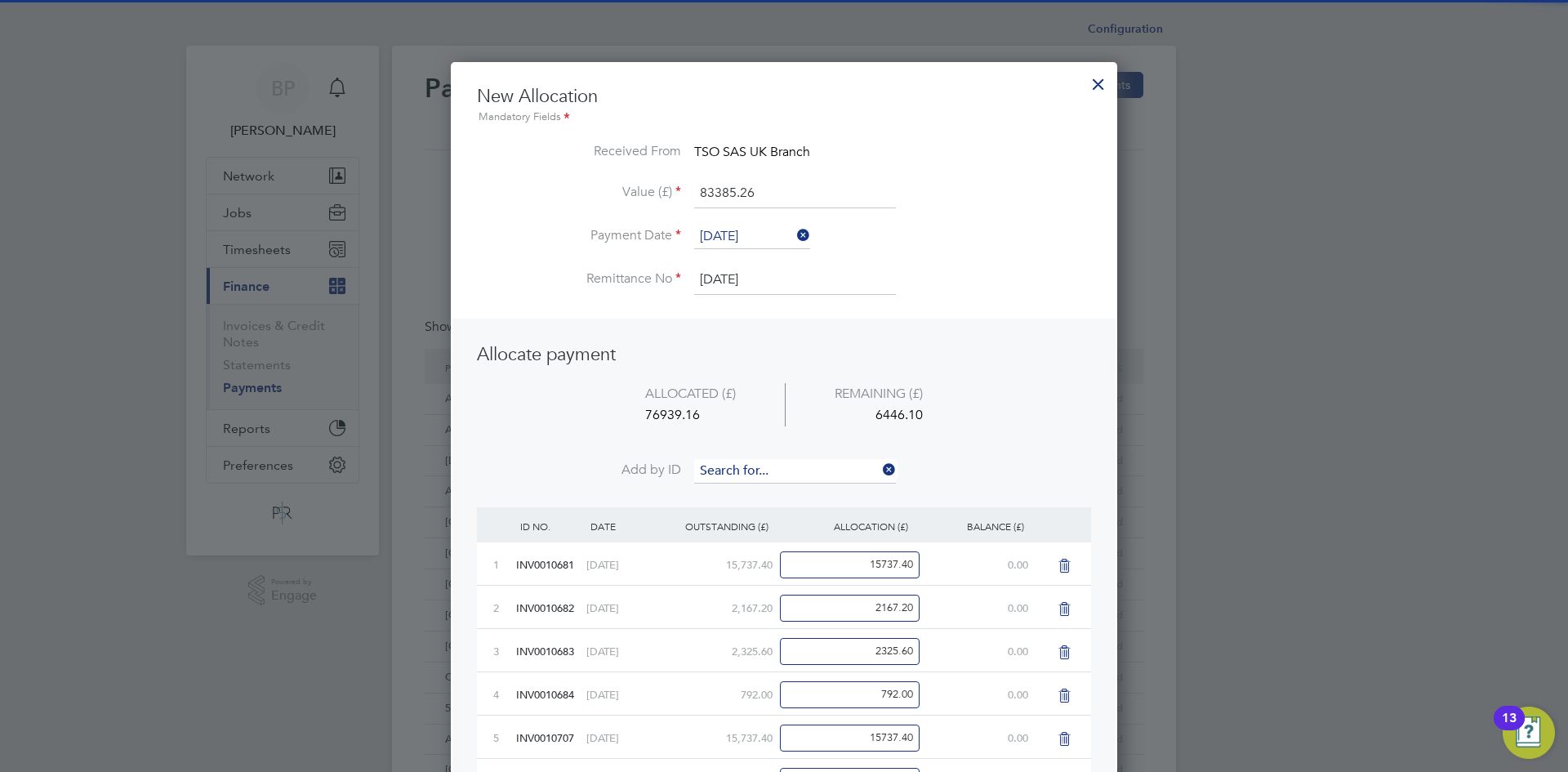
scroll to position [1115, 667]
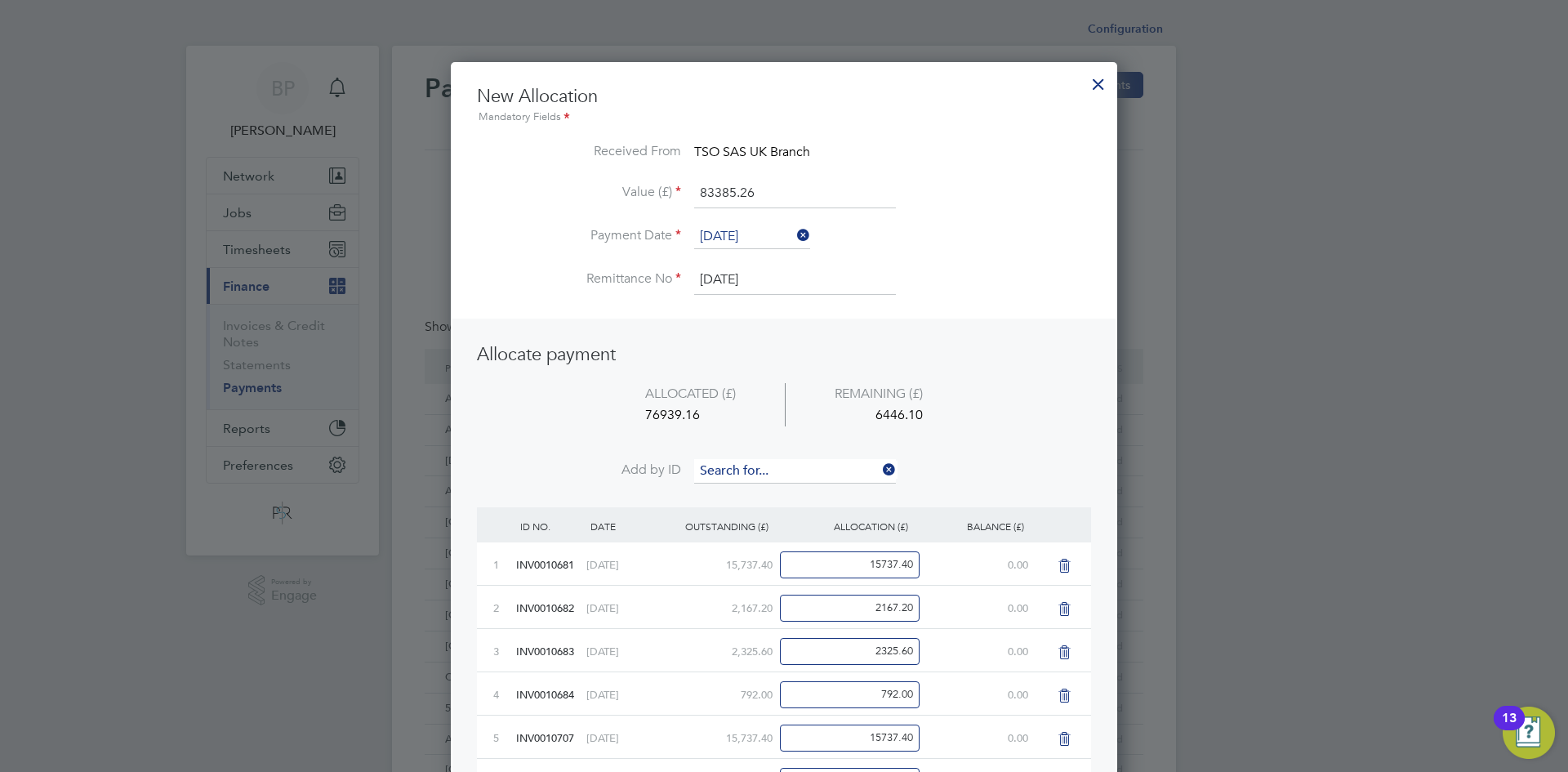
click at [761, 466] on input at bounding box center [795, 471] width 201 height 25
type input "738"
click at [760, 490] on b "738" at bounding box center [756, 494] width 20 height 14
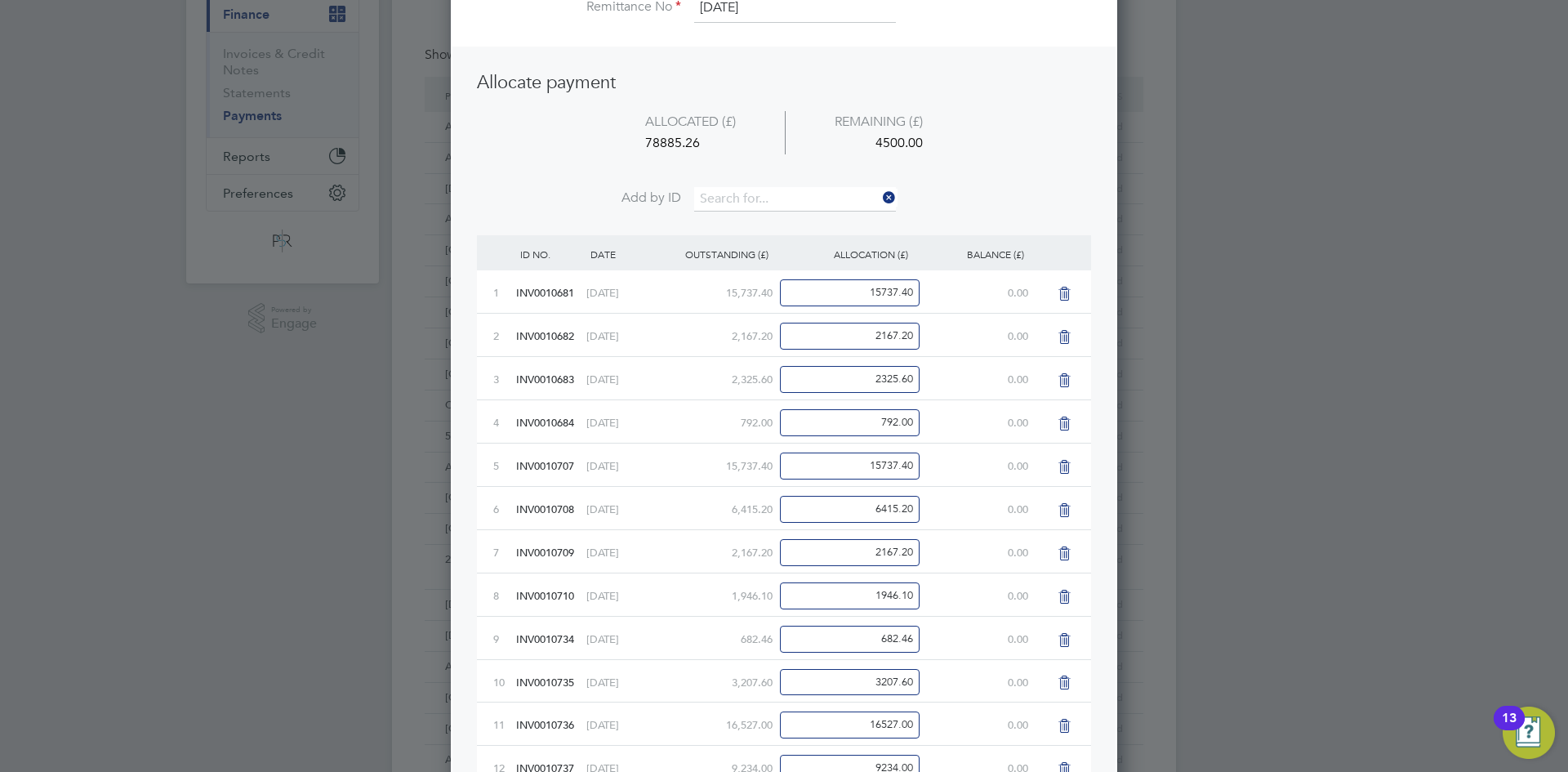
scroll to position [0, 0]
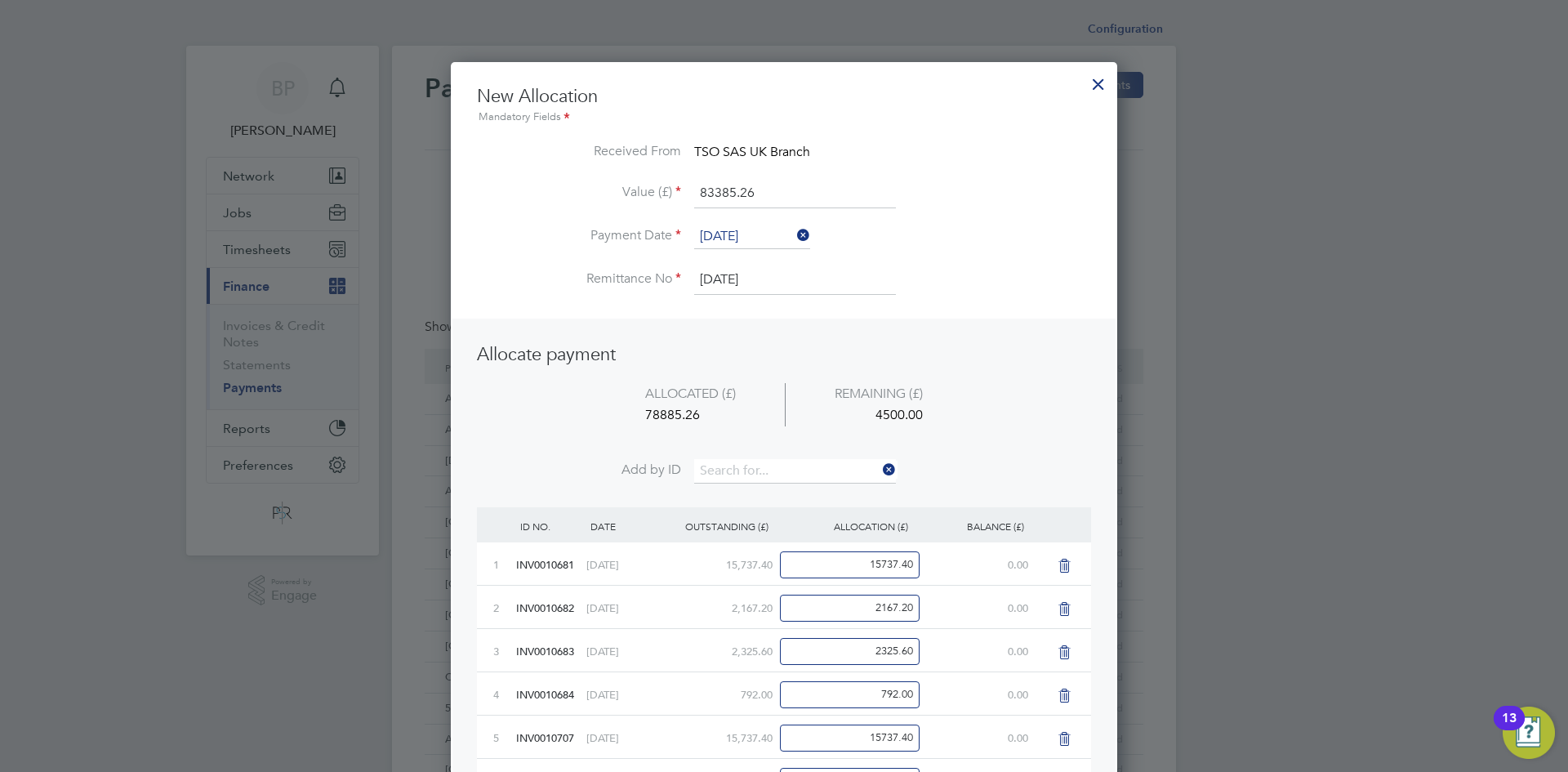
drag, startPoint x: 784, startPoint y: 192, endPoint x: 599, endPoint y: 192, distance: 185.0
click at [599, 192] on li "Value (£) 83385.26" at bounding box center [784, 201] width 614 height 45
type input "78885.26"
click at [781, 398] on li "ALLOCATED (£) REMAINING (£) 78885.26 0.00" at bounding box center [784, 421] width 614 height 77
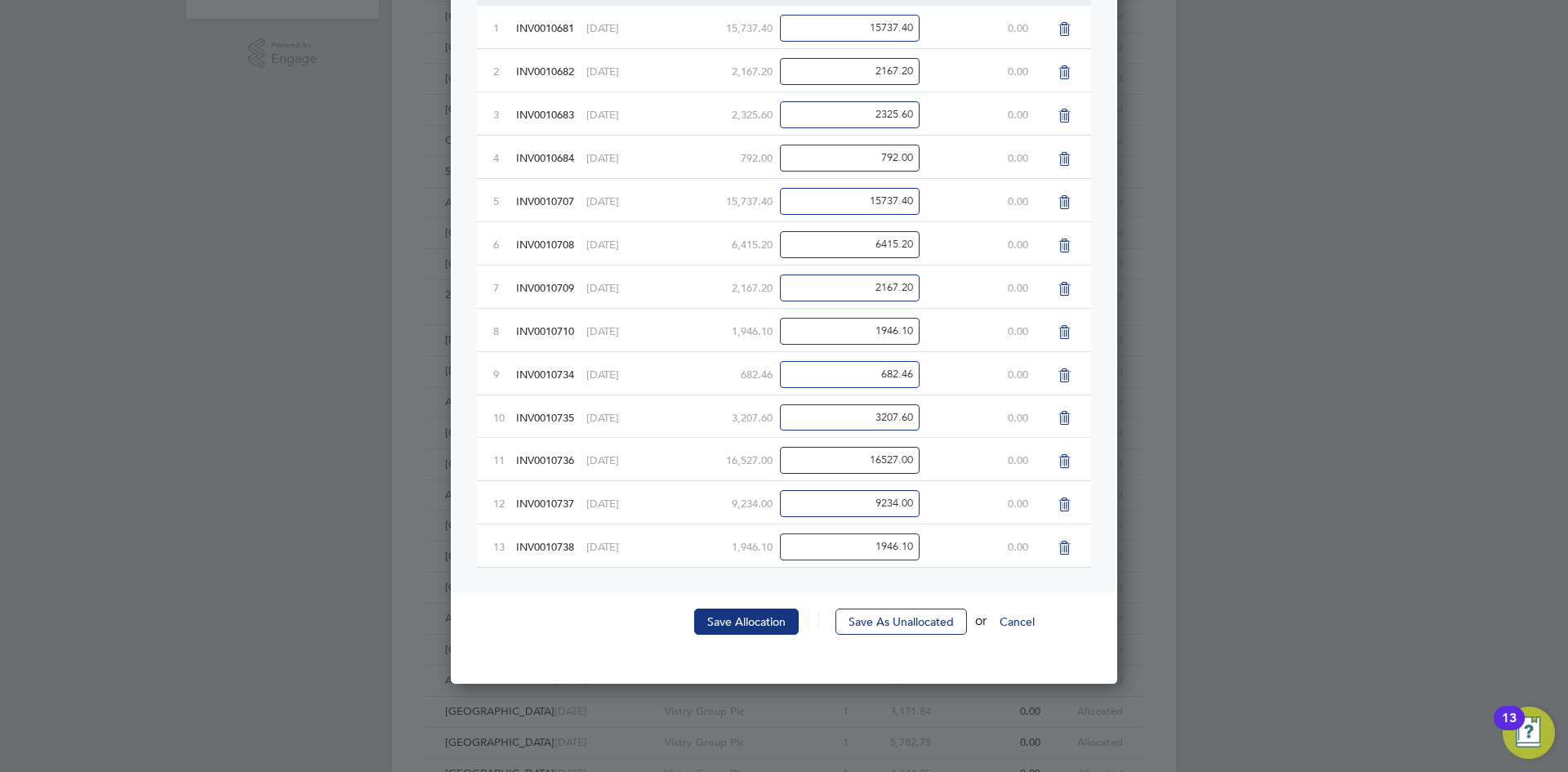
scroll to position [545, 0]
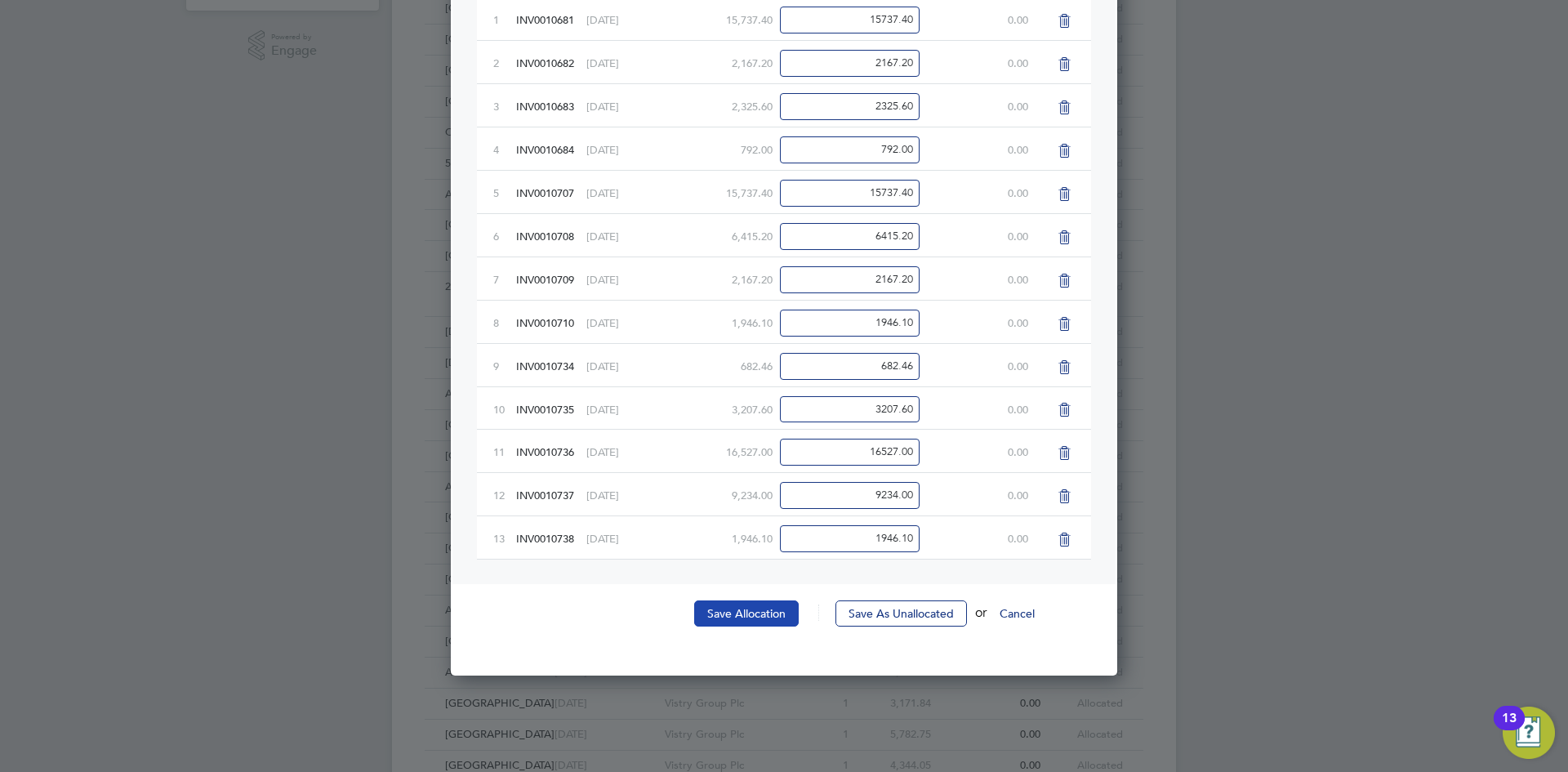
click at [741, 610] on button "Save Allocation" at bounding box center [746, 613] width 105 height 26
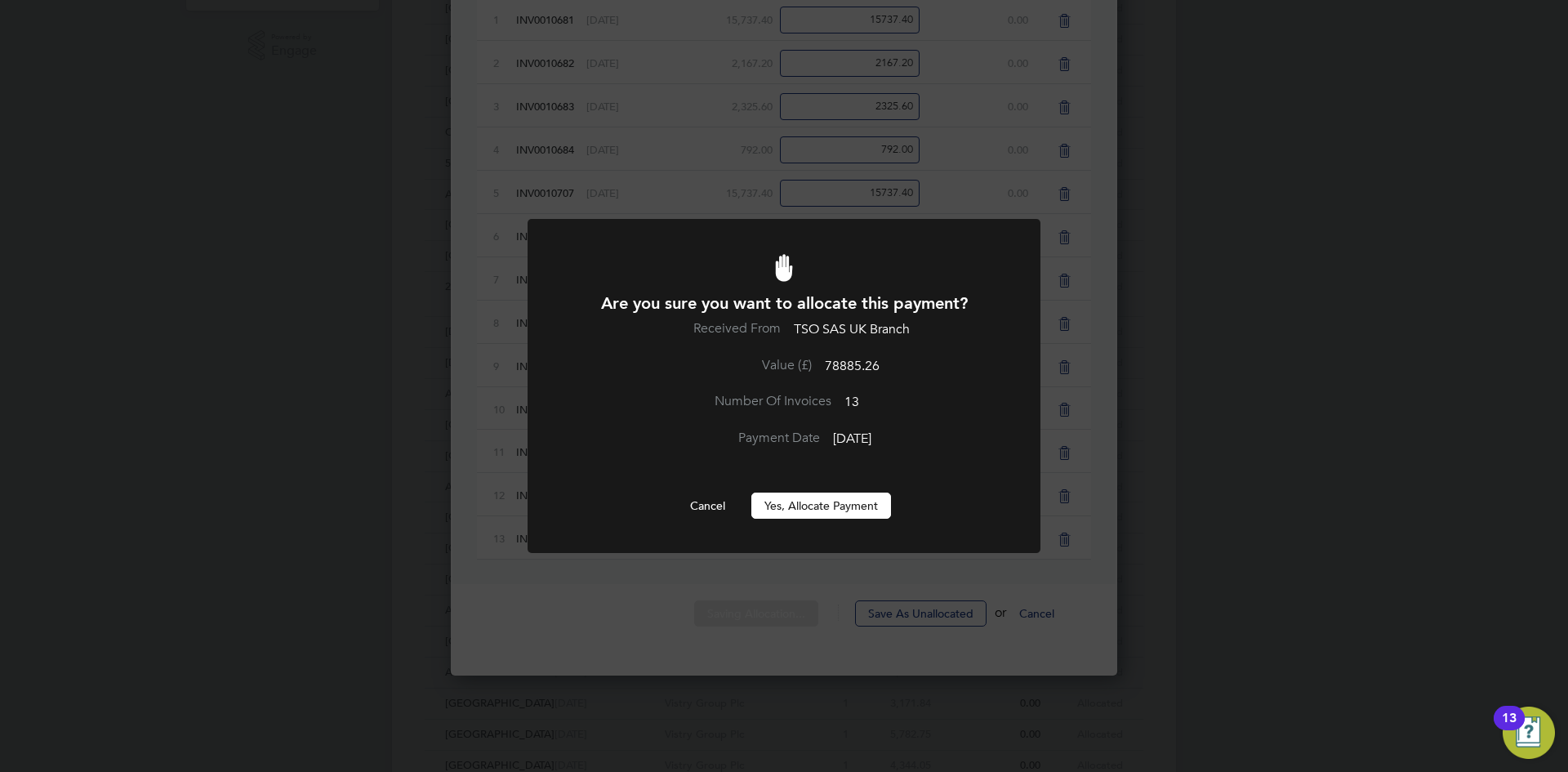
click at [781, 510] on button "Yes, Allocate Payment" at bounding box center [821, 505] width 140 height 26
